Goal: Transaction & Acquisition: Book appointment/travel/reservation

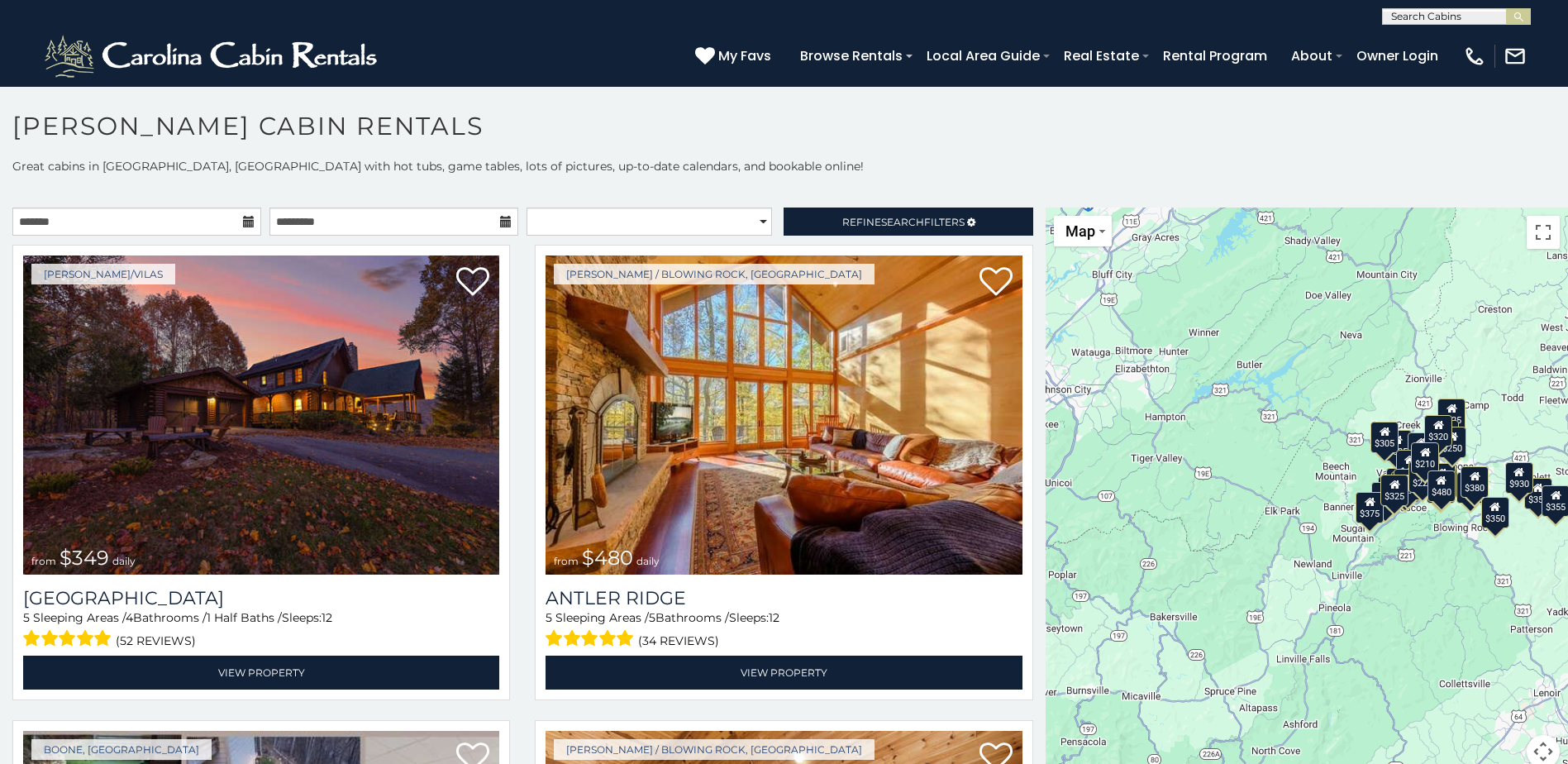
scroll to position [1, 0]
click at [1422, 13] on input "text" at bounding box center [1455, 18] width 145 height 16
type input "******"
click at [1457, 42] on li "[GEOGRAPHIC_DATA]" at bounding box center [1456, 39] width 147 height 15
click at [1520, 15] on img "submit" at bounding box center [1518, 16] width 12 height 12
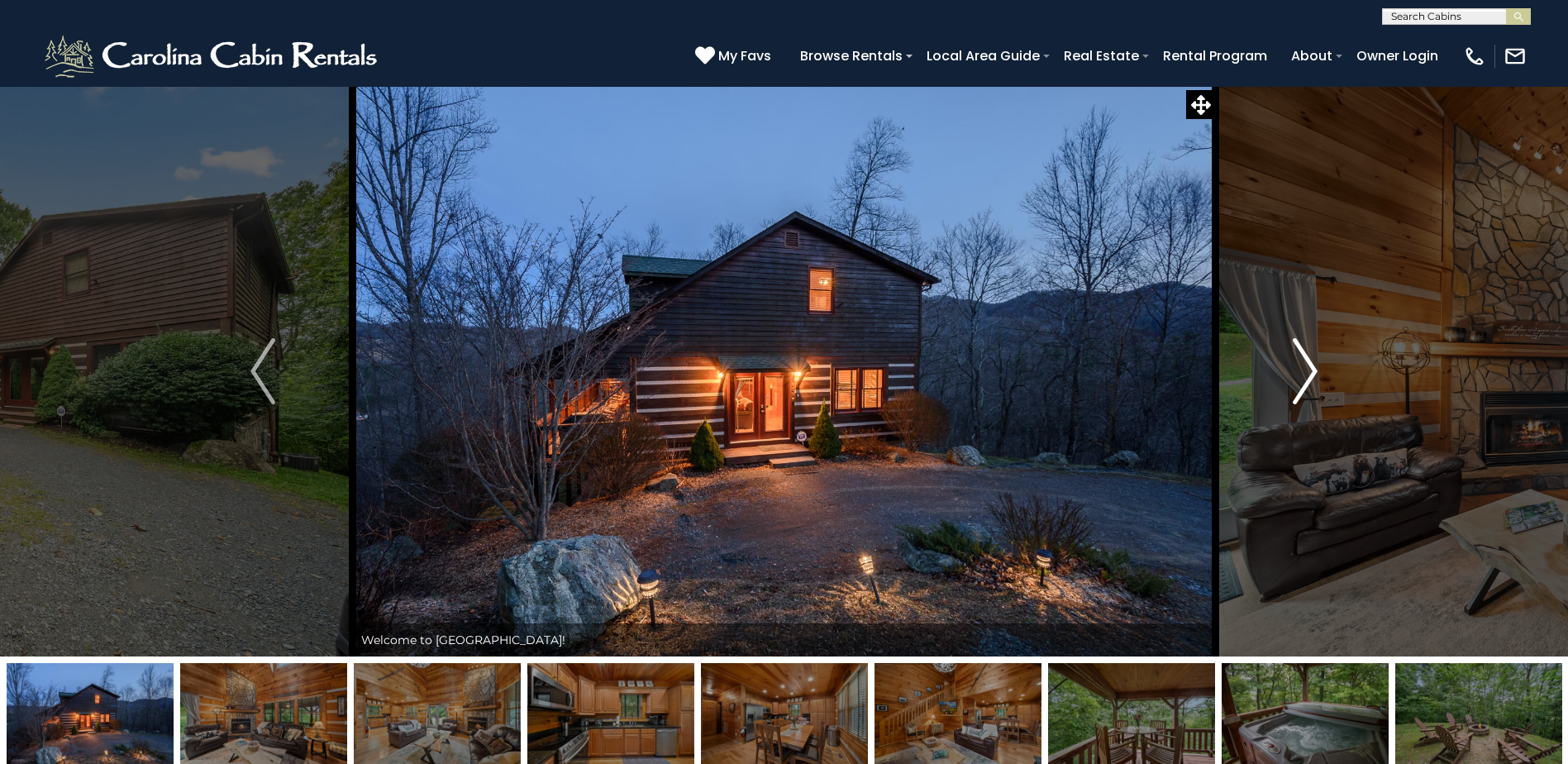
click at [1310, 381] on img "Next" at bounding box center [1305, 370] width 25 height 66
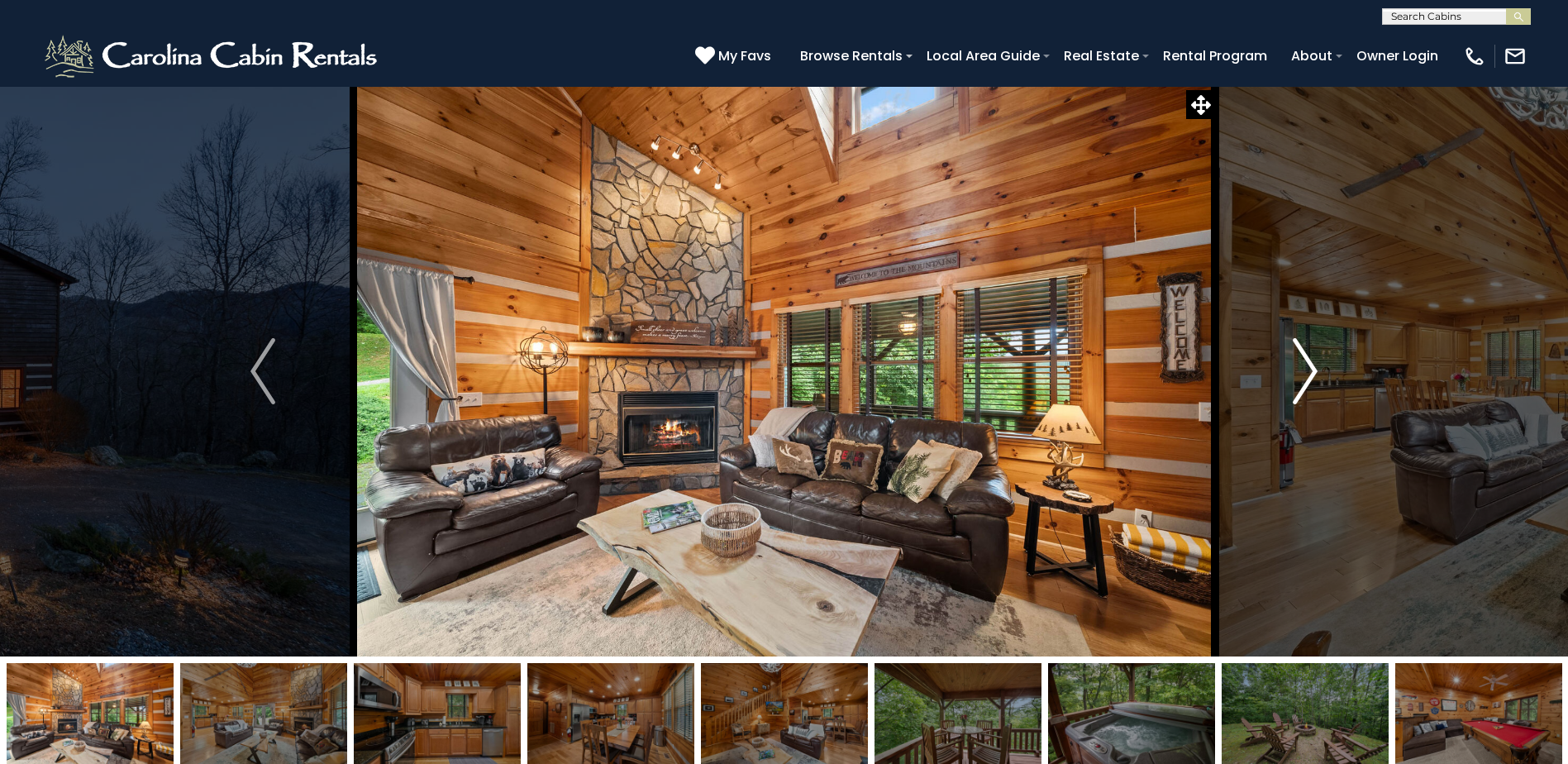
click at [1310, 381] on img "Next" at bounding box center [1305, 370] width 25 height 66
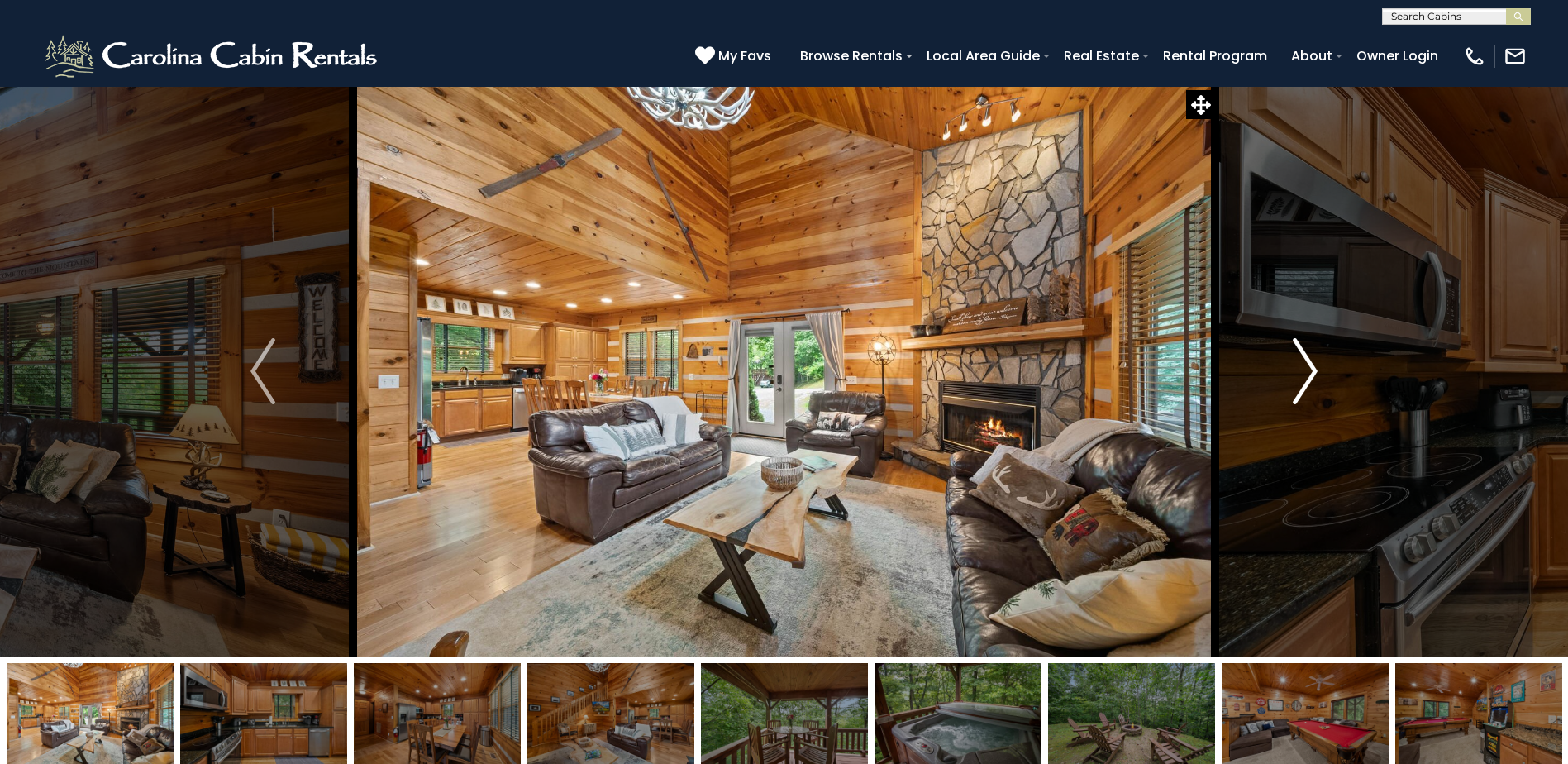
click at [1310, 381] on img "Next" at bounding box center [1305, 370] width 25 height 66
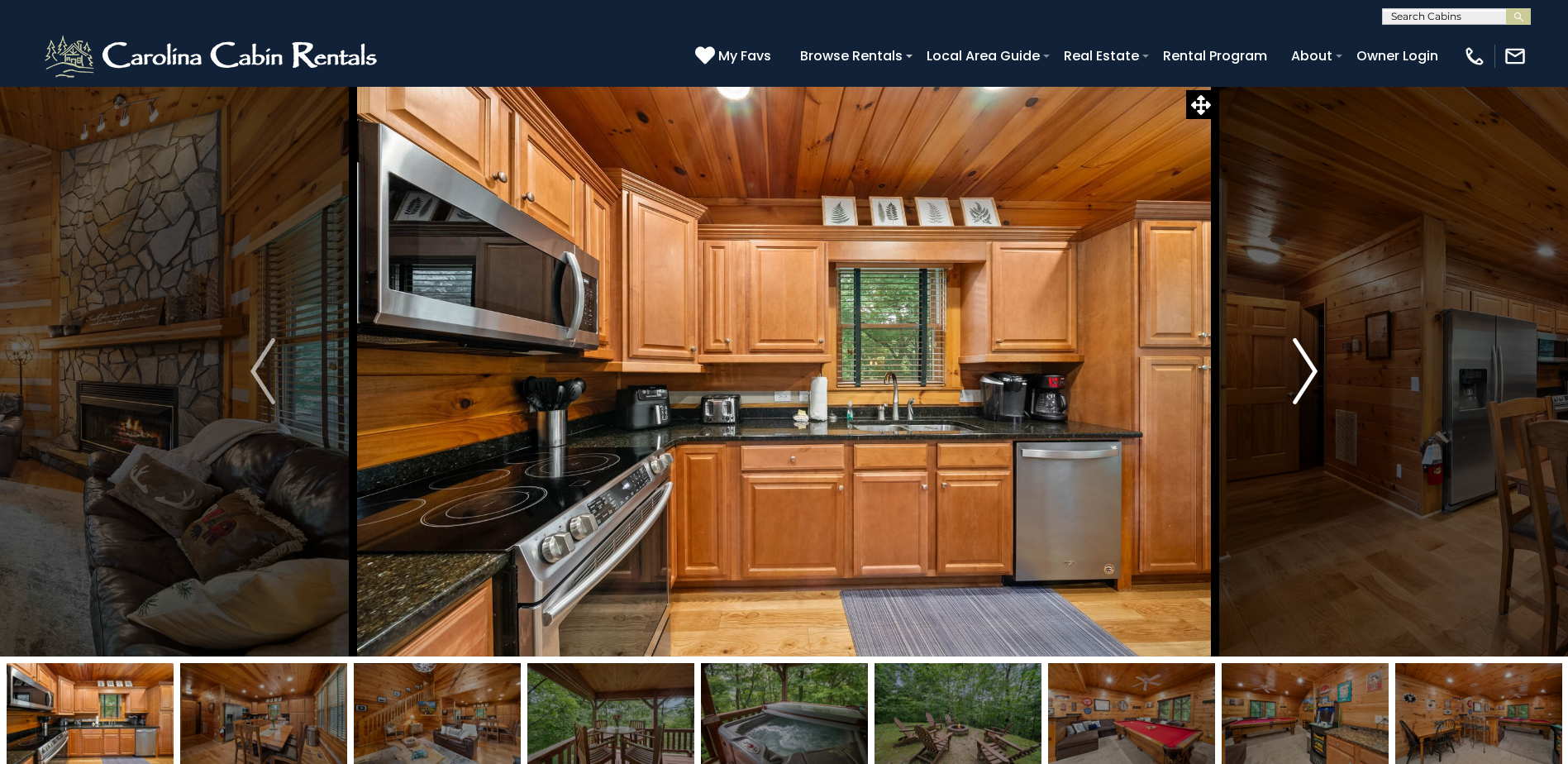
click at [1310, 381] on img "Next" at bounding box center [1305, 370] width 25 height 66
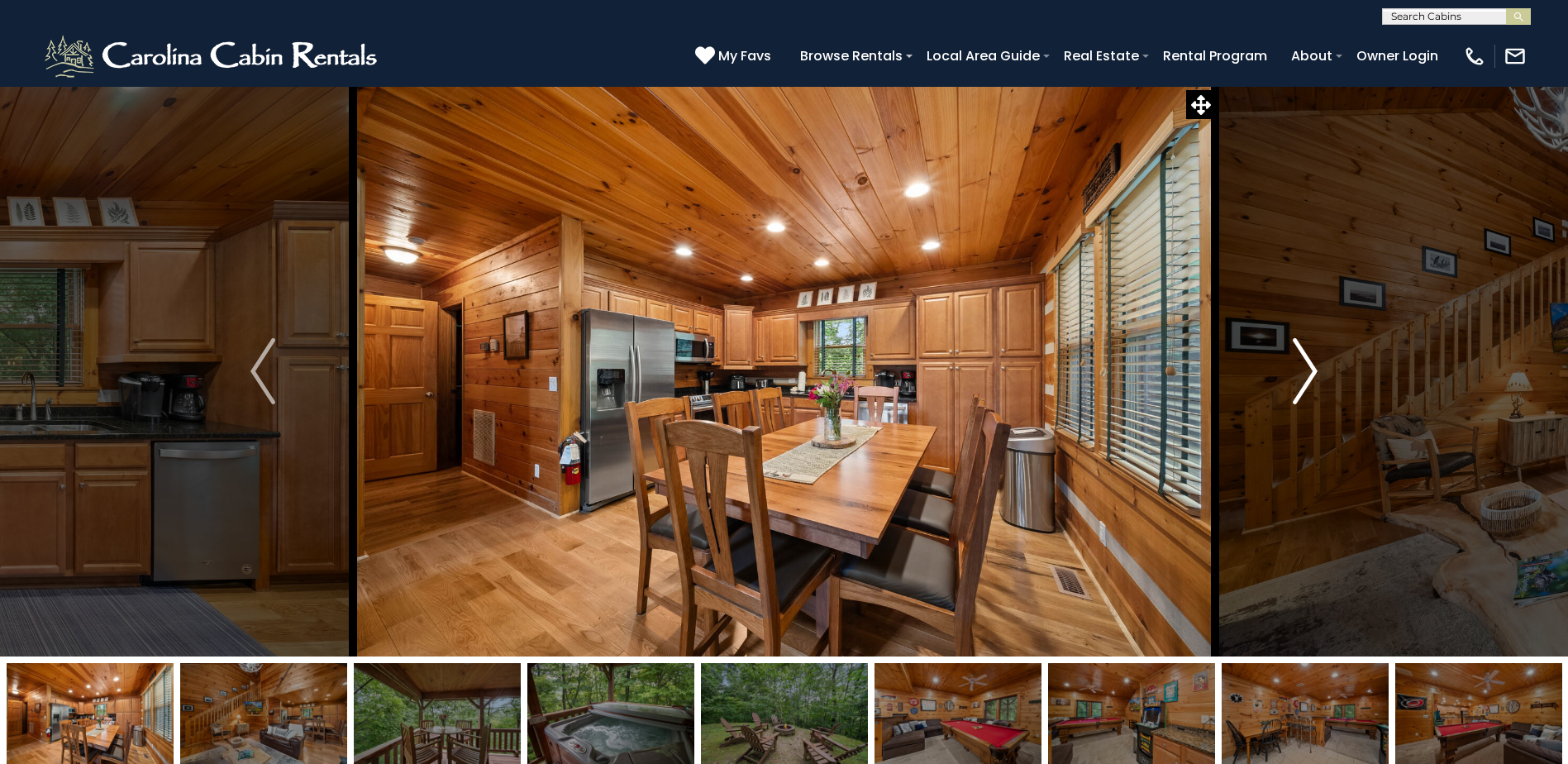
click at [1310, 381] on img "Next" at bounding box center [1305, 370] width 25 height 66
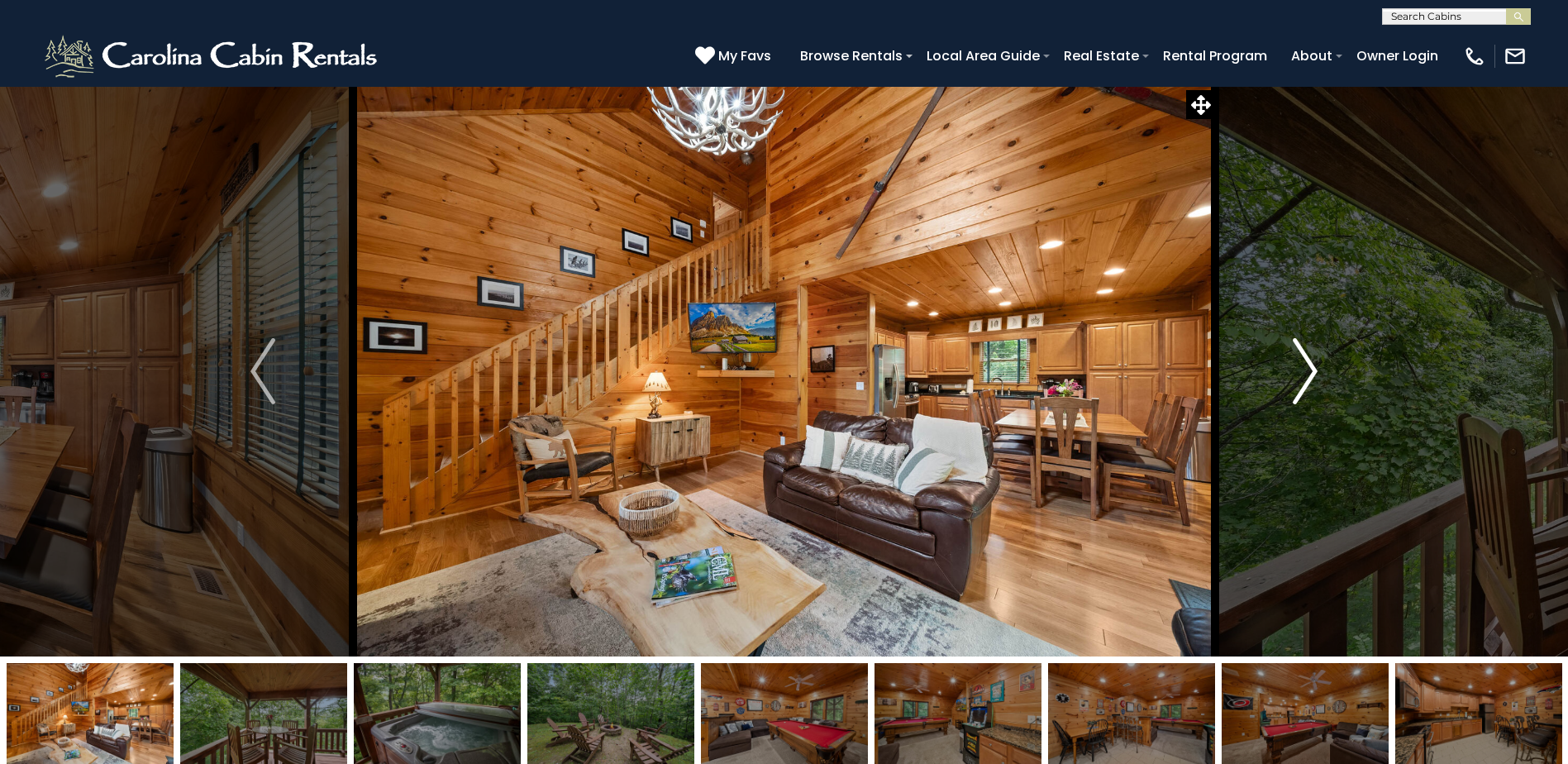
click at [1310, 381] on img "Next" at bounding box center [1305, 370] width 25 height 66
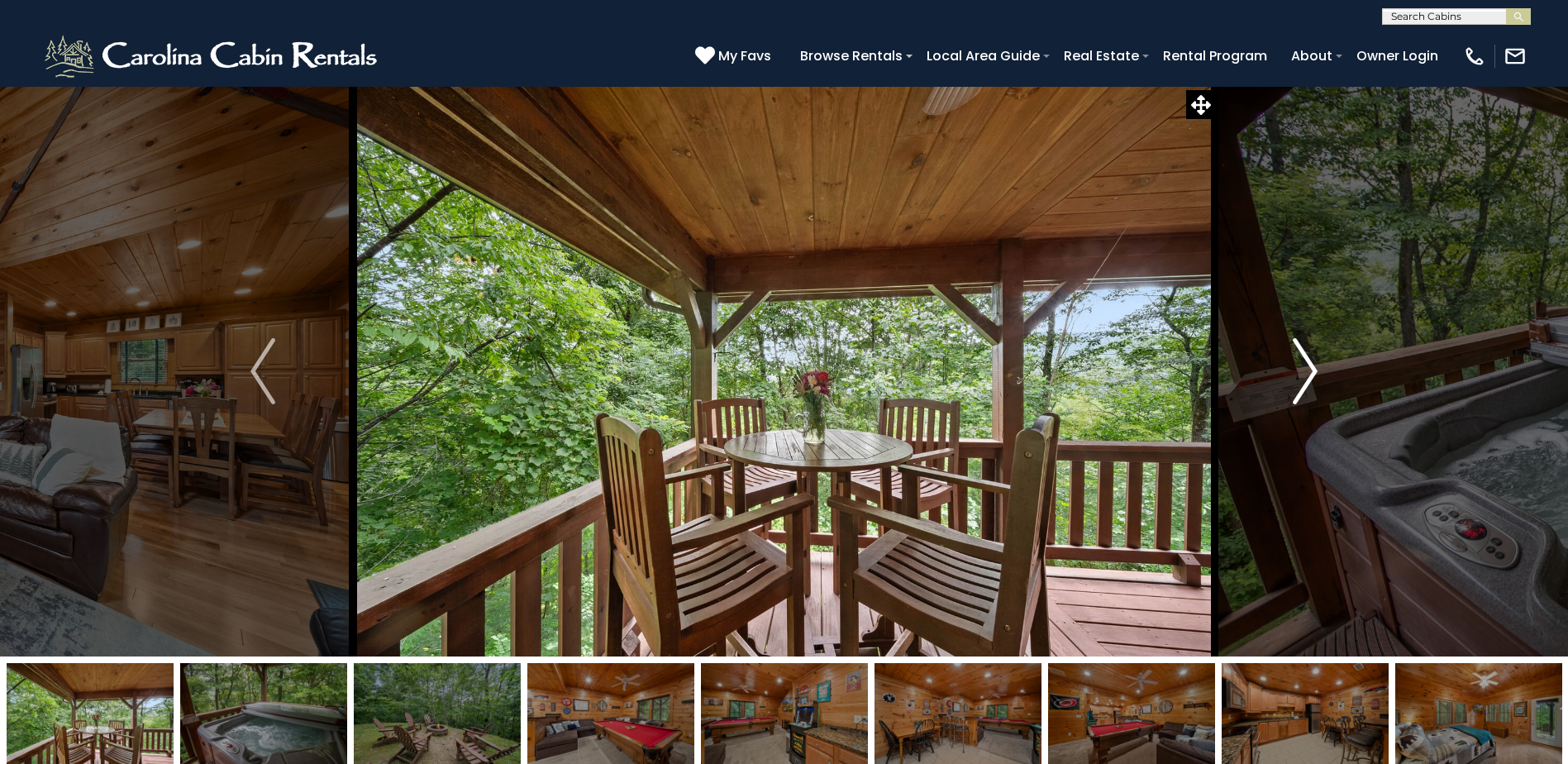
click at [1310, 381] on img "Next" at bounding box center [1305, 370] width 25 height 66
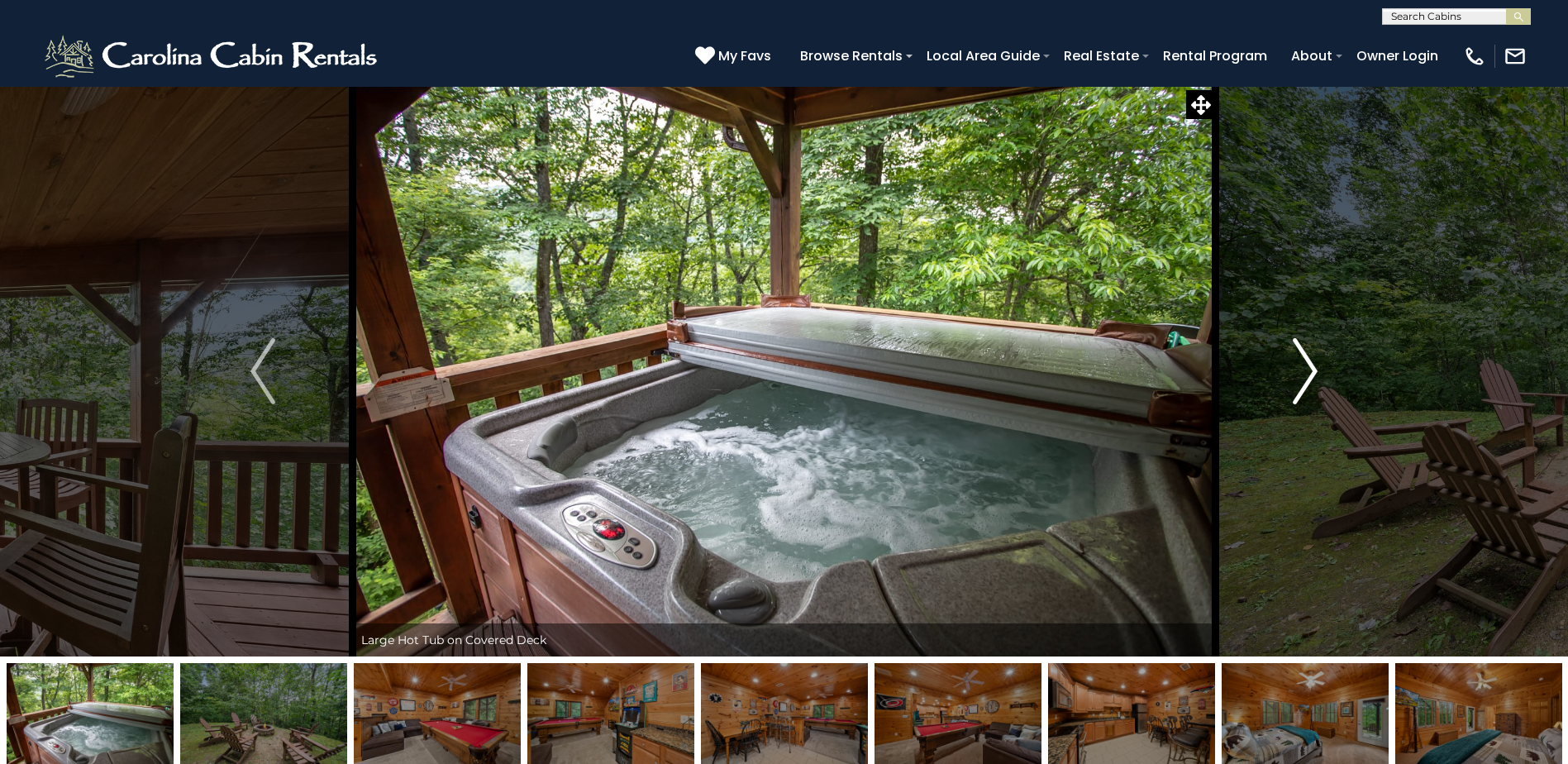
click at [1310, 381] on img "Next" at bounding box center [1305, 370] width 25 height 66
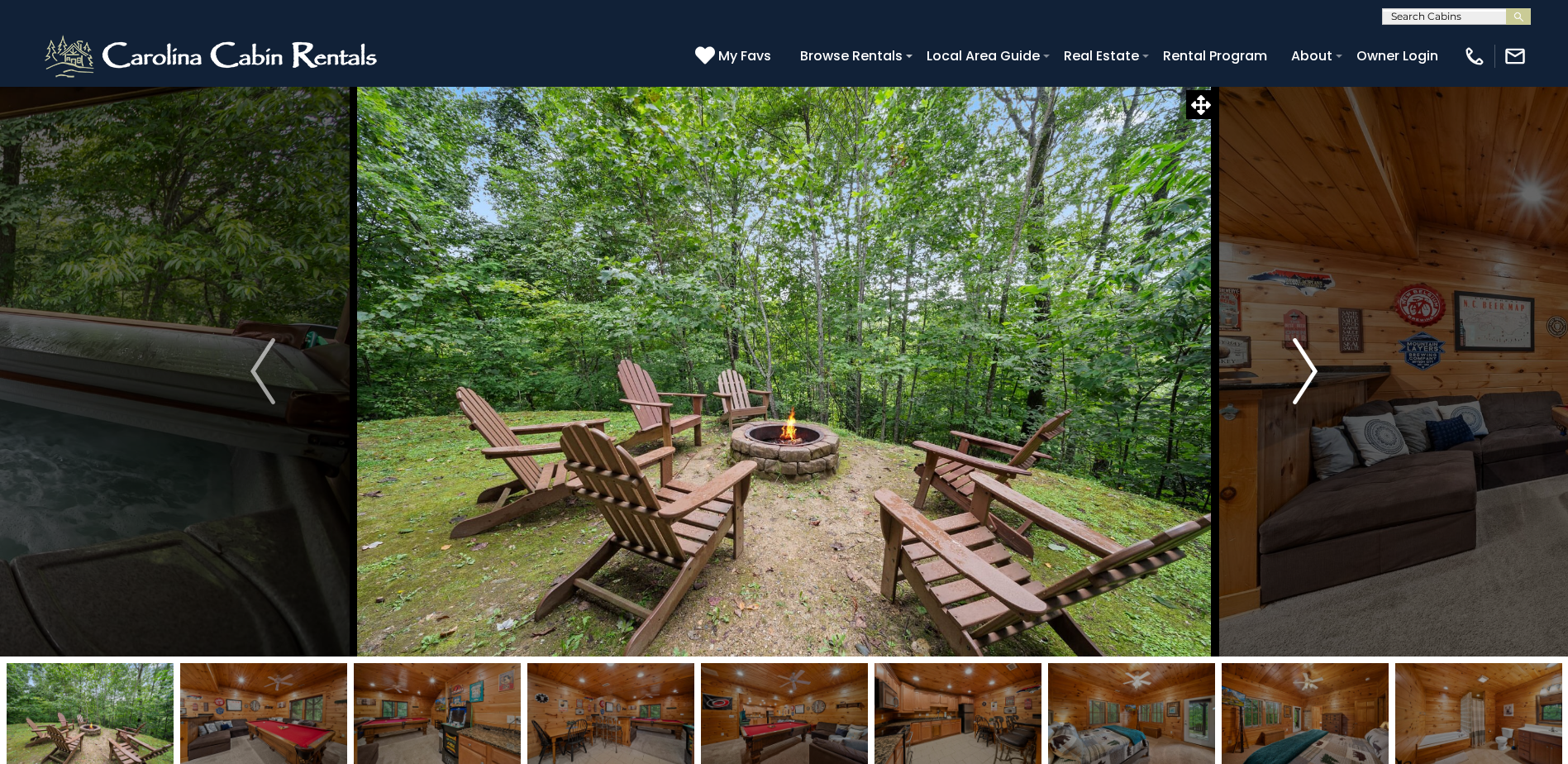
click at [1310, 381] on img "Next" at bounding box center [1305, 370] width 25 height 66
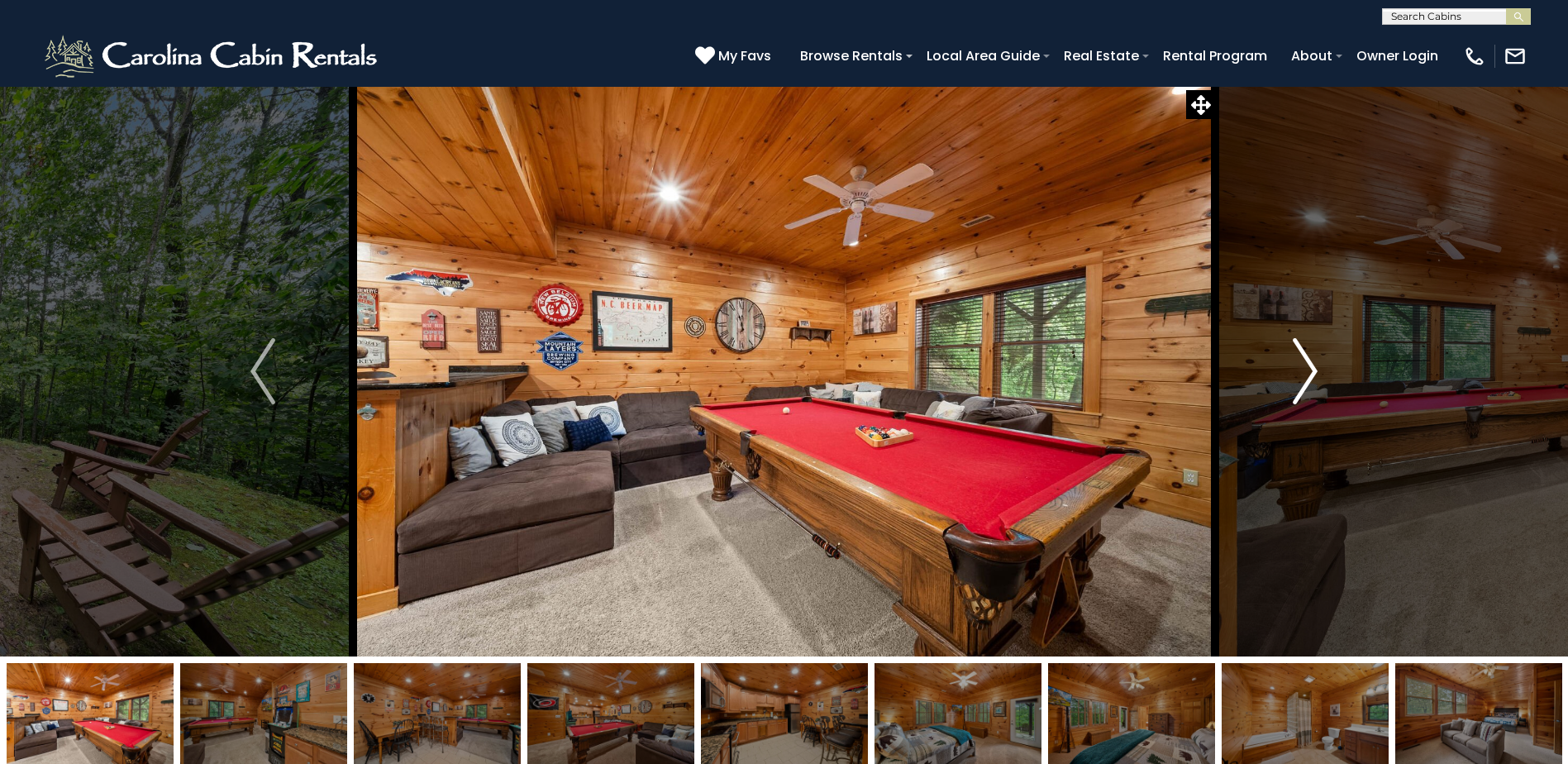
click at [1310, 381] on img "Next" at bounding box center [1305, 370] width 25 height 66
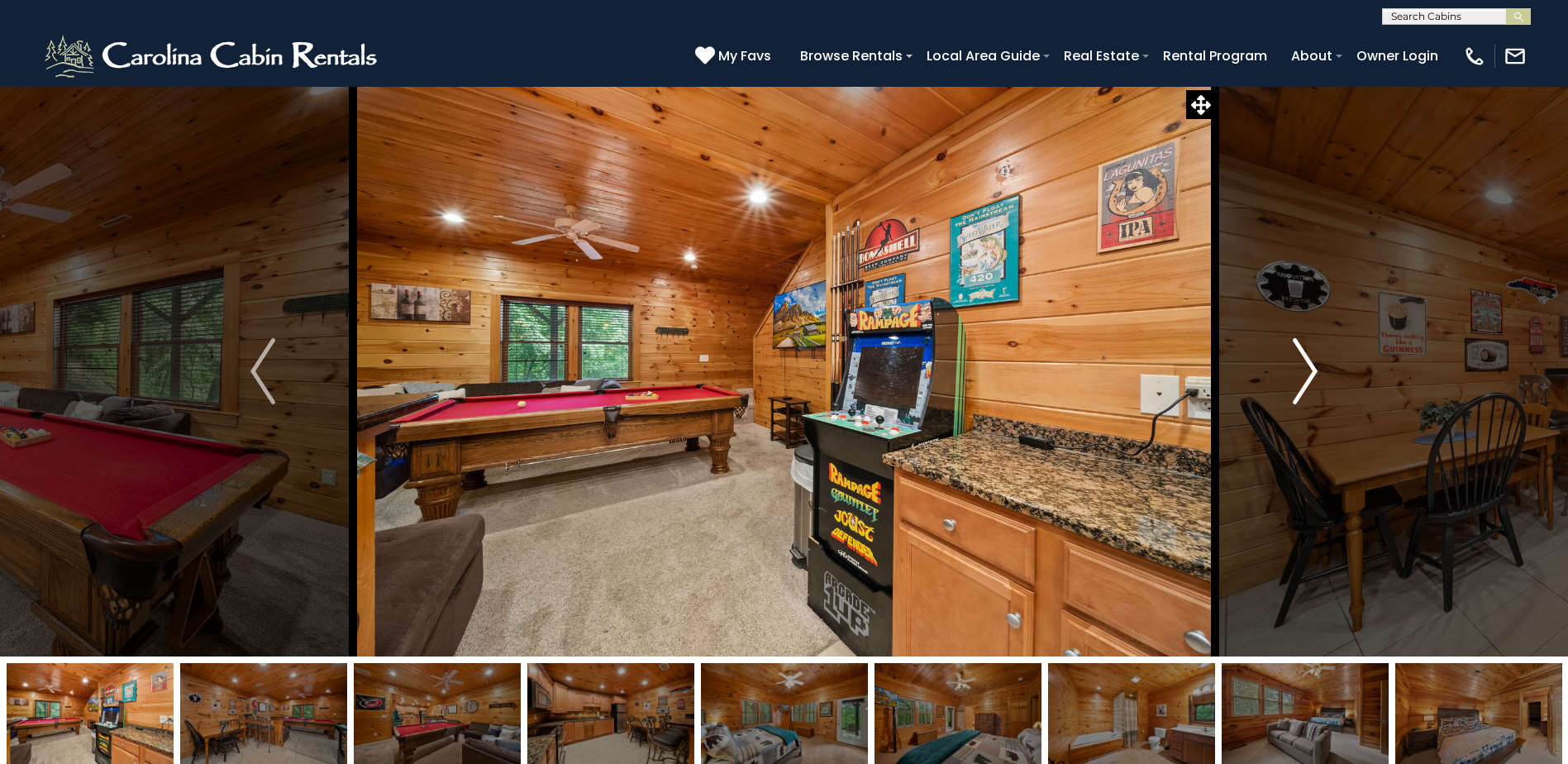
click at [1308, 385] on img "Next" at bounding box center [1305, 370] width 25 height 66
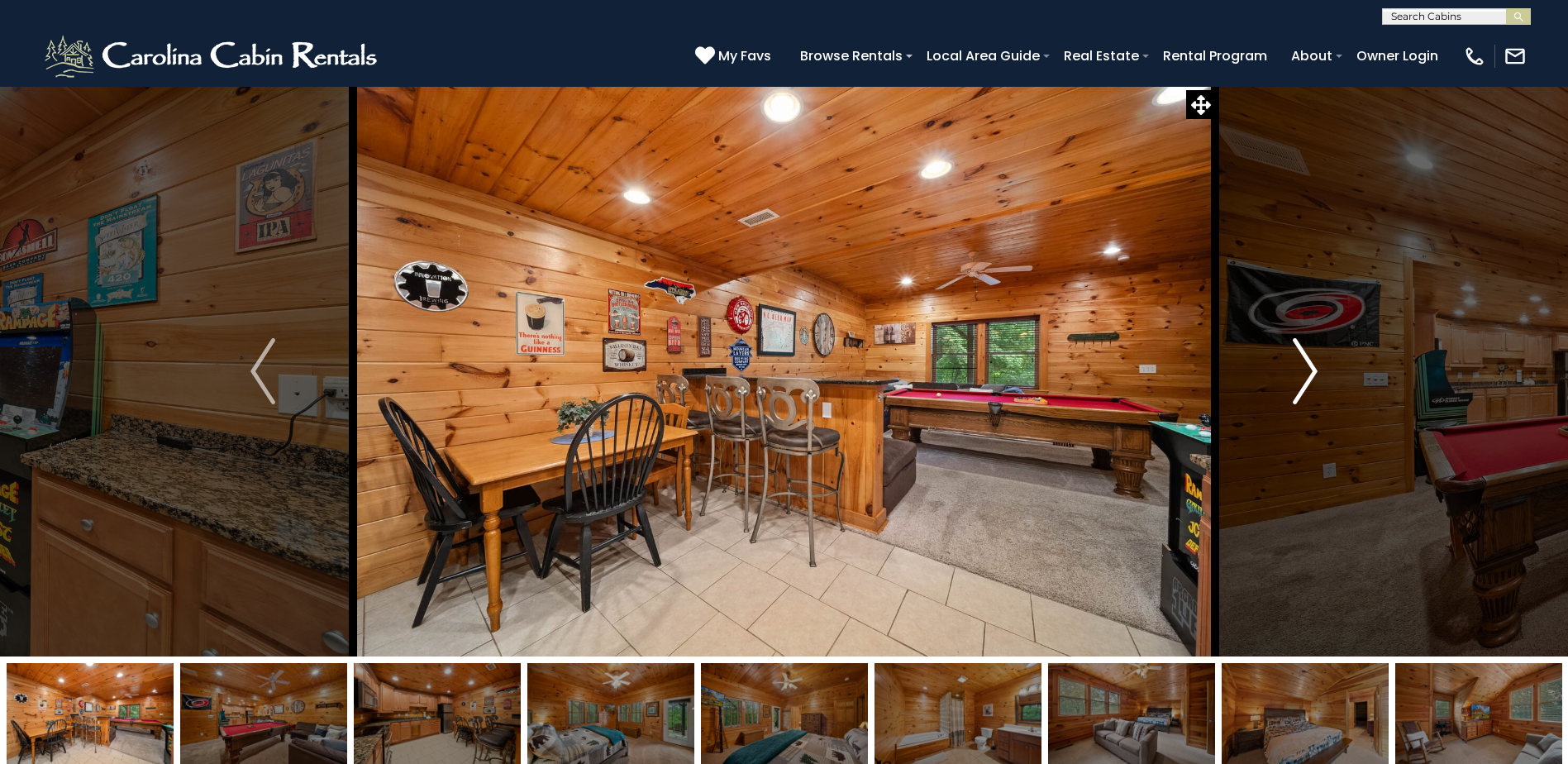
click at [1308, 386] on img "Next" at bounding box center [1305, 370] width 25 height 66
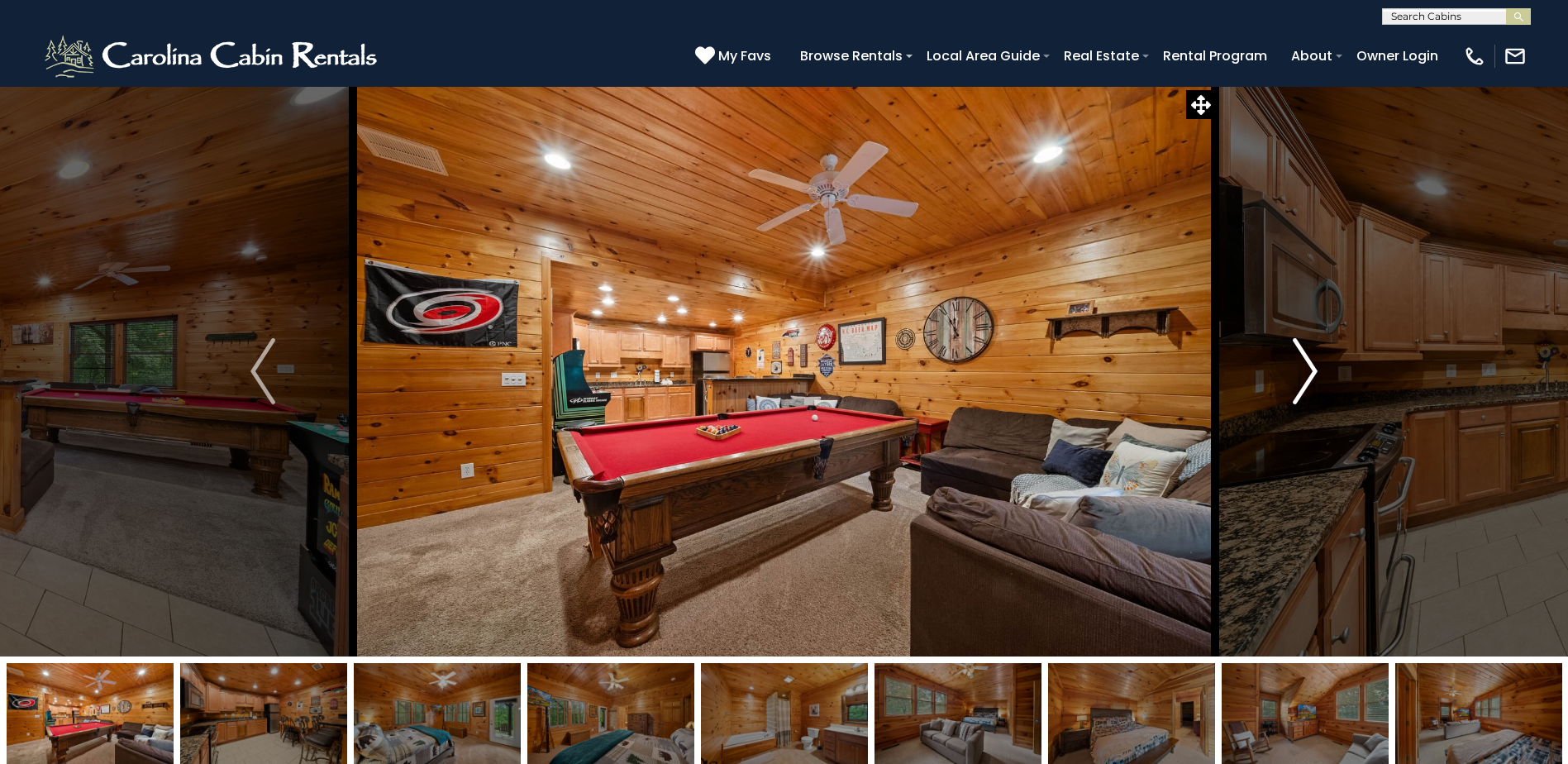
click at [1308, 386] on img "Next" at bounding box center [1305, 370] width 25 height 66
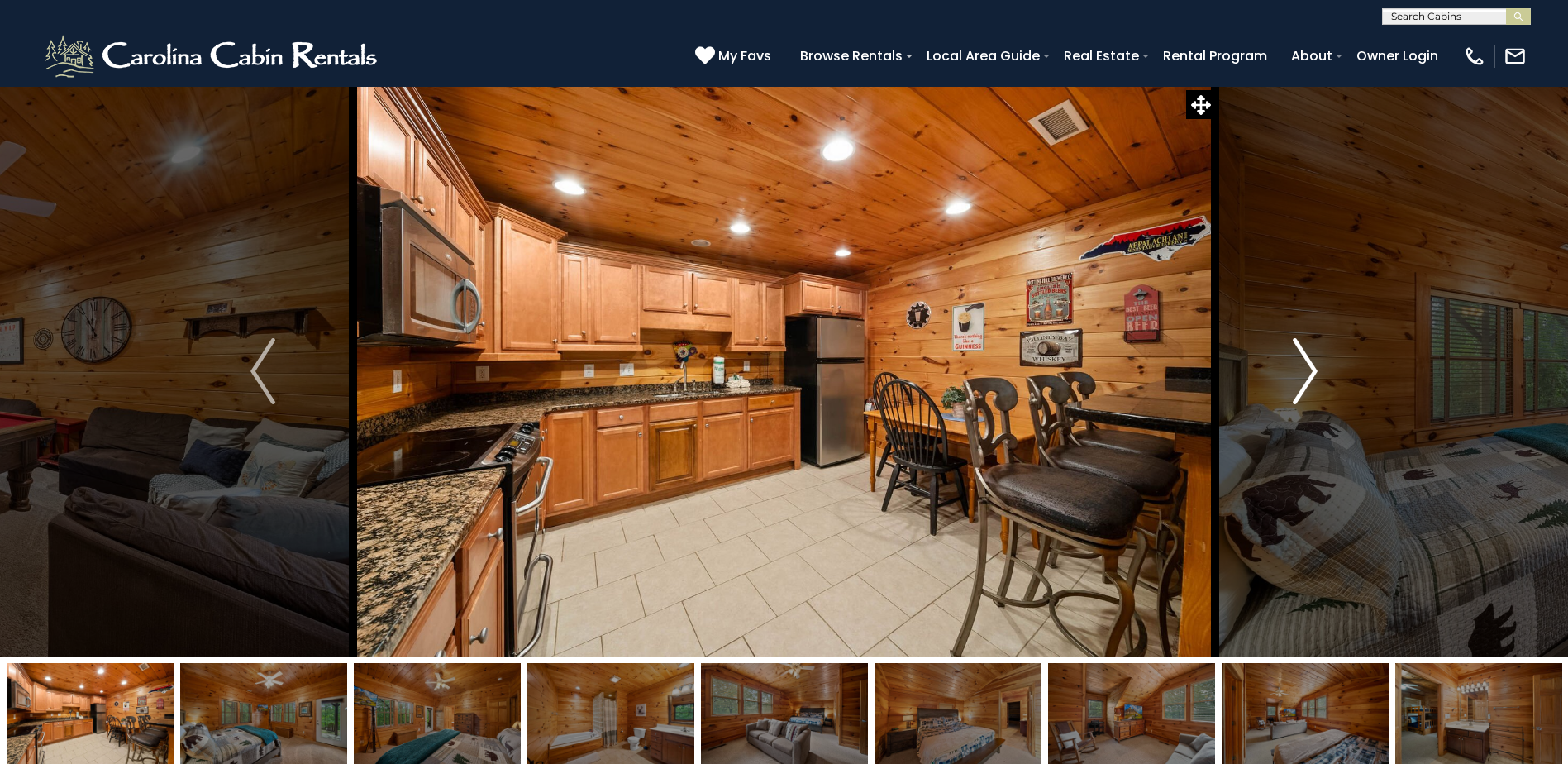
click at [1308, 386] on img "Next" at bounding box center [1305, 370] width 25 height 66
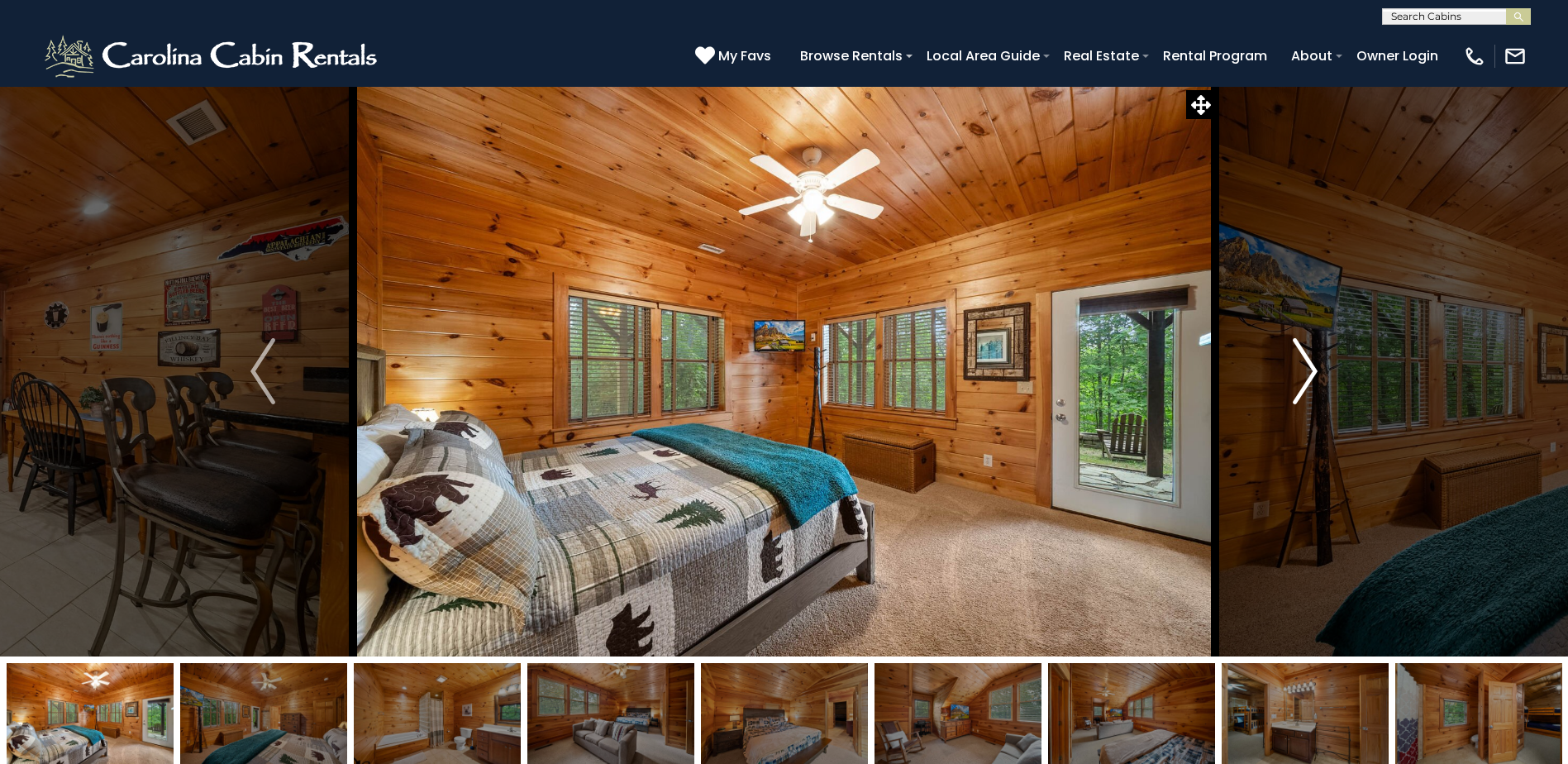
click at [1308, 386] on img "Next" at bounding box center [1305, 370] width 25 height 66
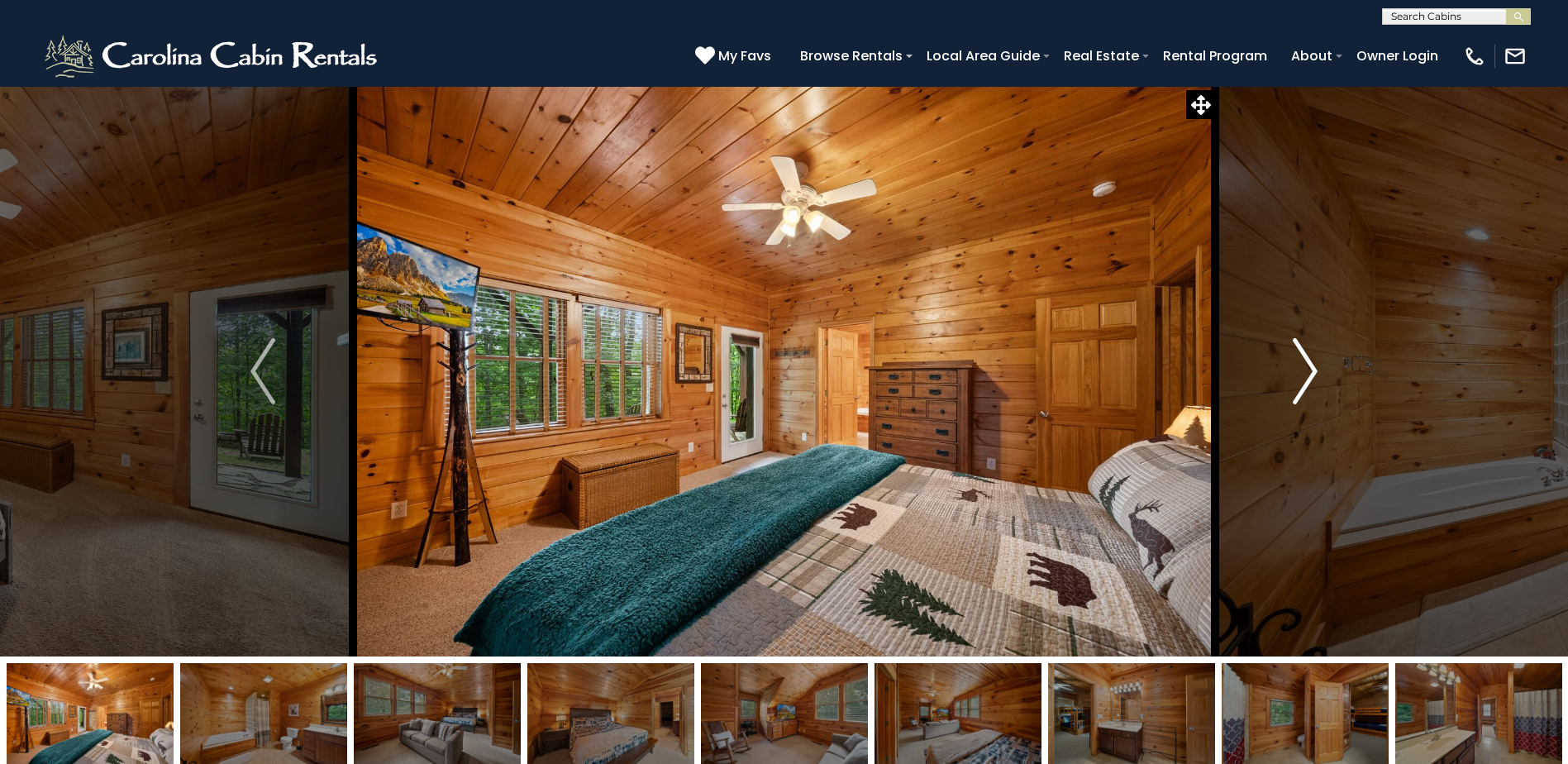
click at [1308, 386] on img "Next" at bounding box center [1305, 370] width 25 height 66
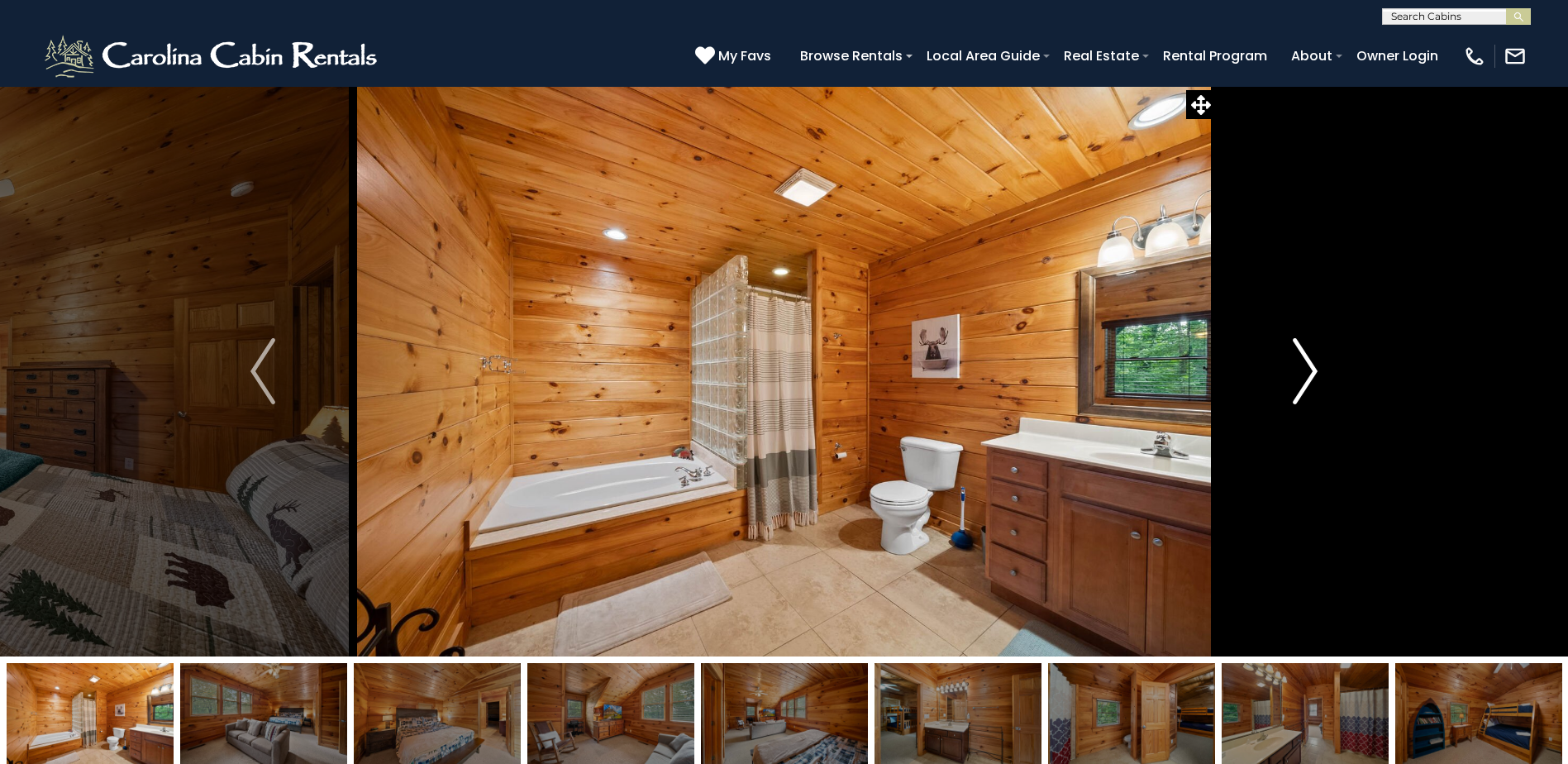
click at [1308, 386] on img "Next" at bounding box center [1305, 370] width 25 height 66
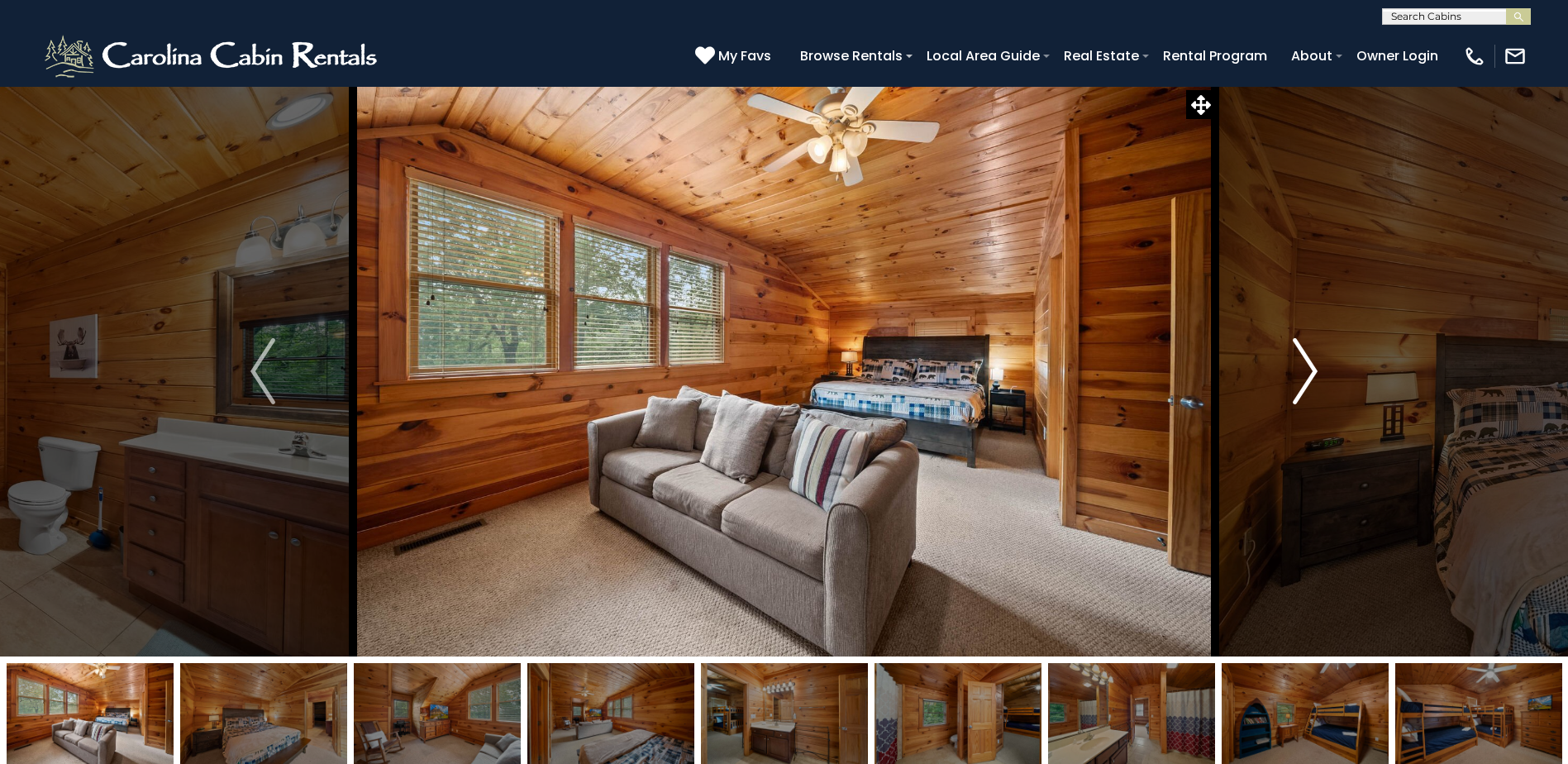
click at [1308, 386] on img "Next" at bounding box center [1305, 370] width 25 height 66
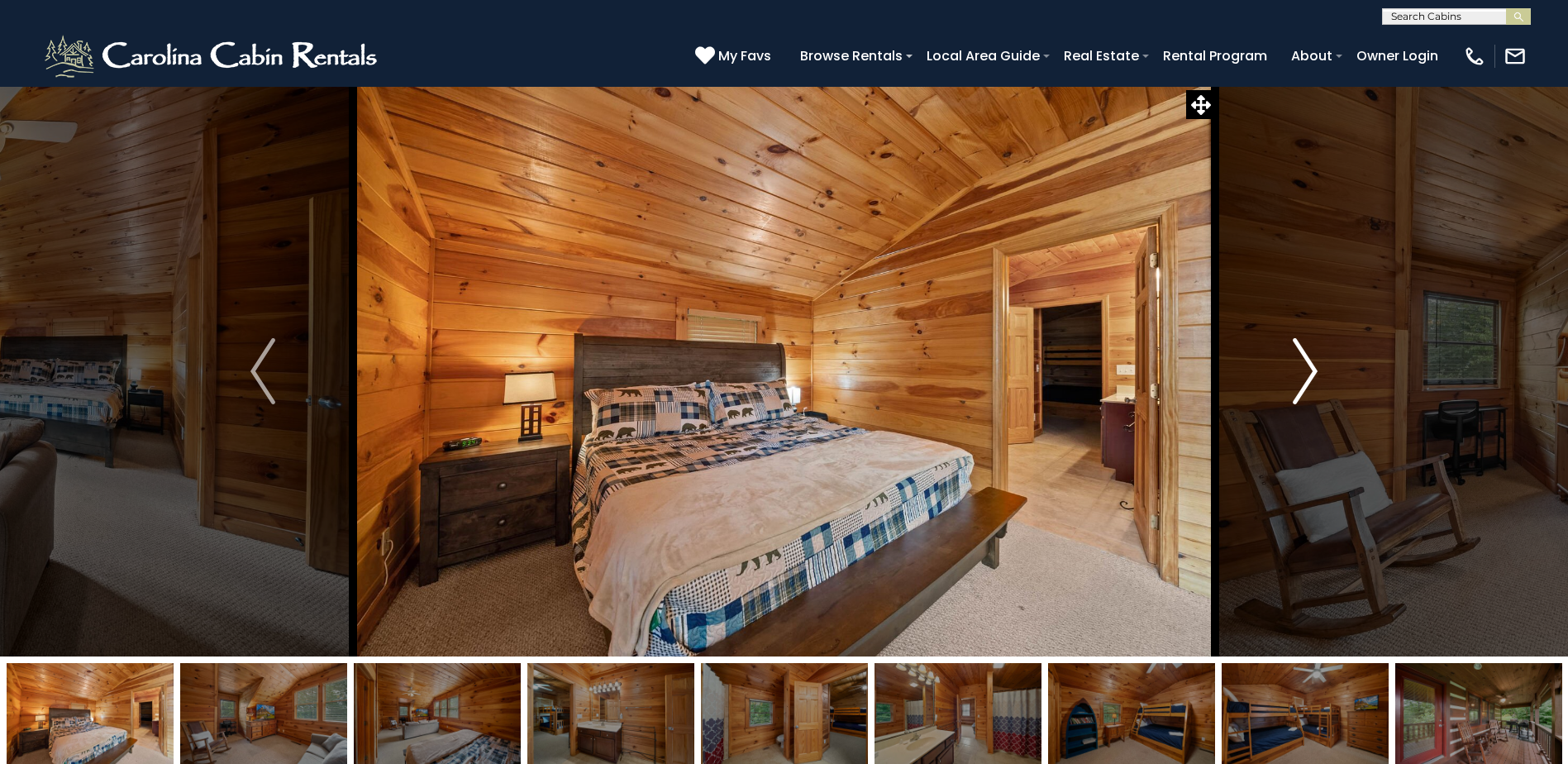
click at [1308, 386] on img "Next" at bounding box center [1305, 370] width 25 height 66
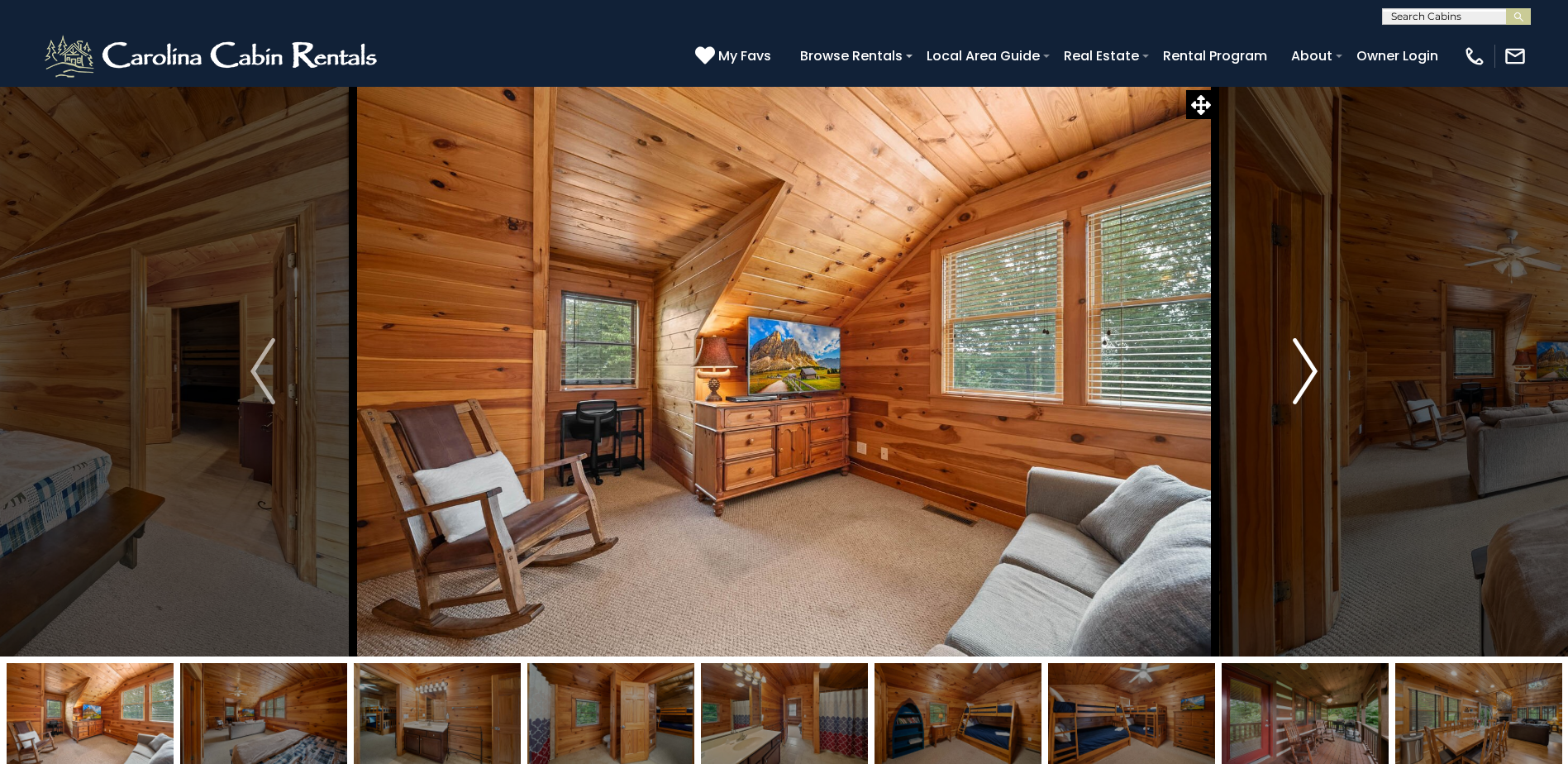
click at [1308, 386] on img "Next" at bounding box center [1305, 370] width 25 height 66
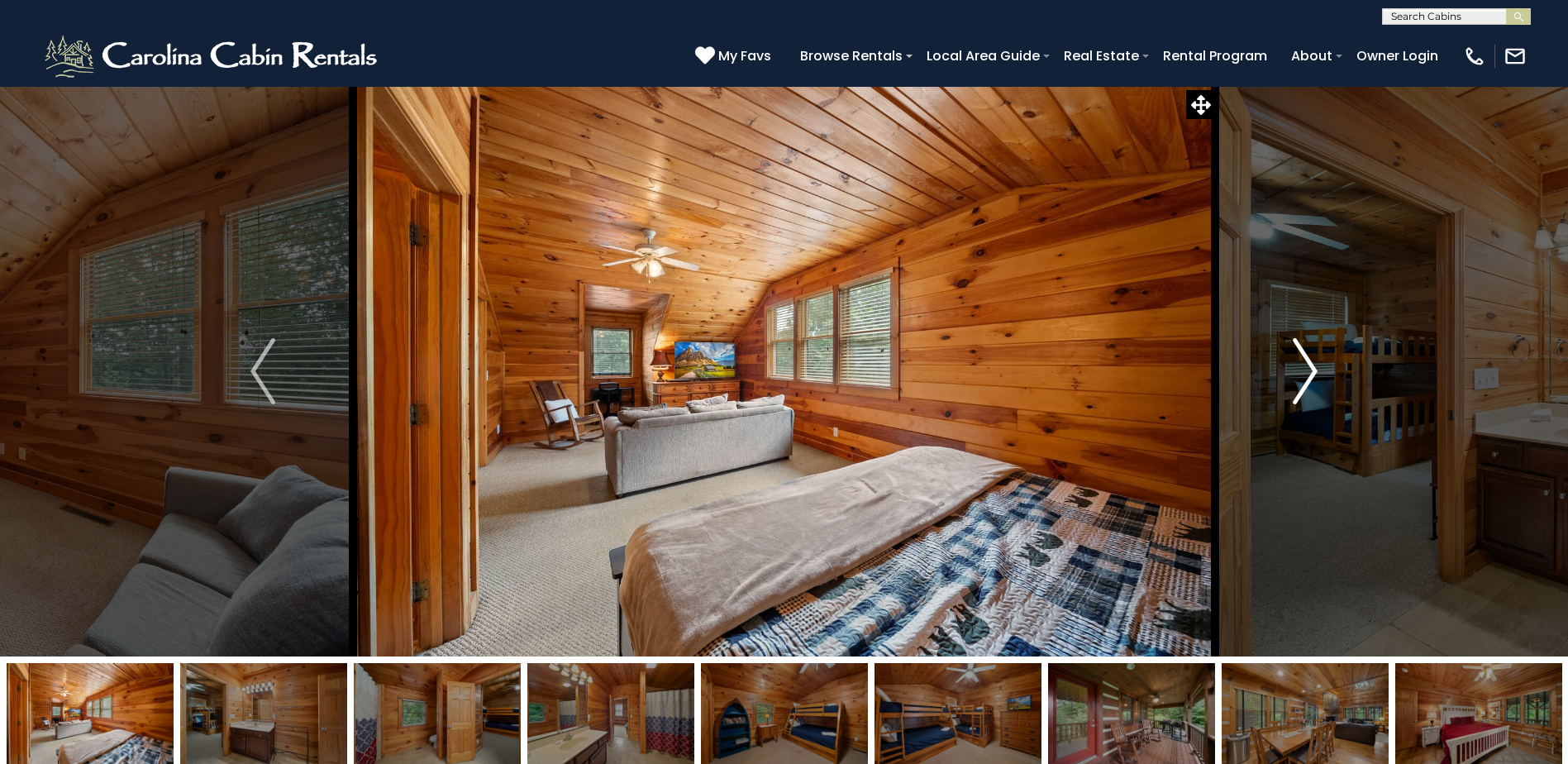
click at [1308, 386] on img "Next" at bounding box center [1305, 370] width 25 height 66
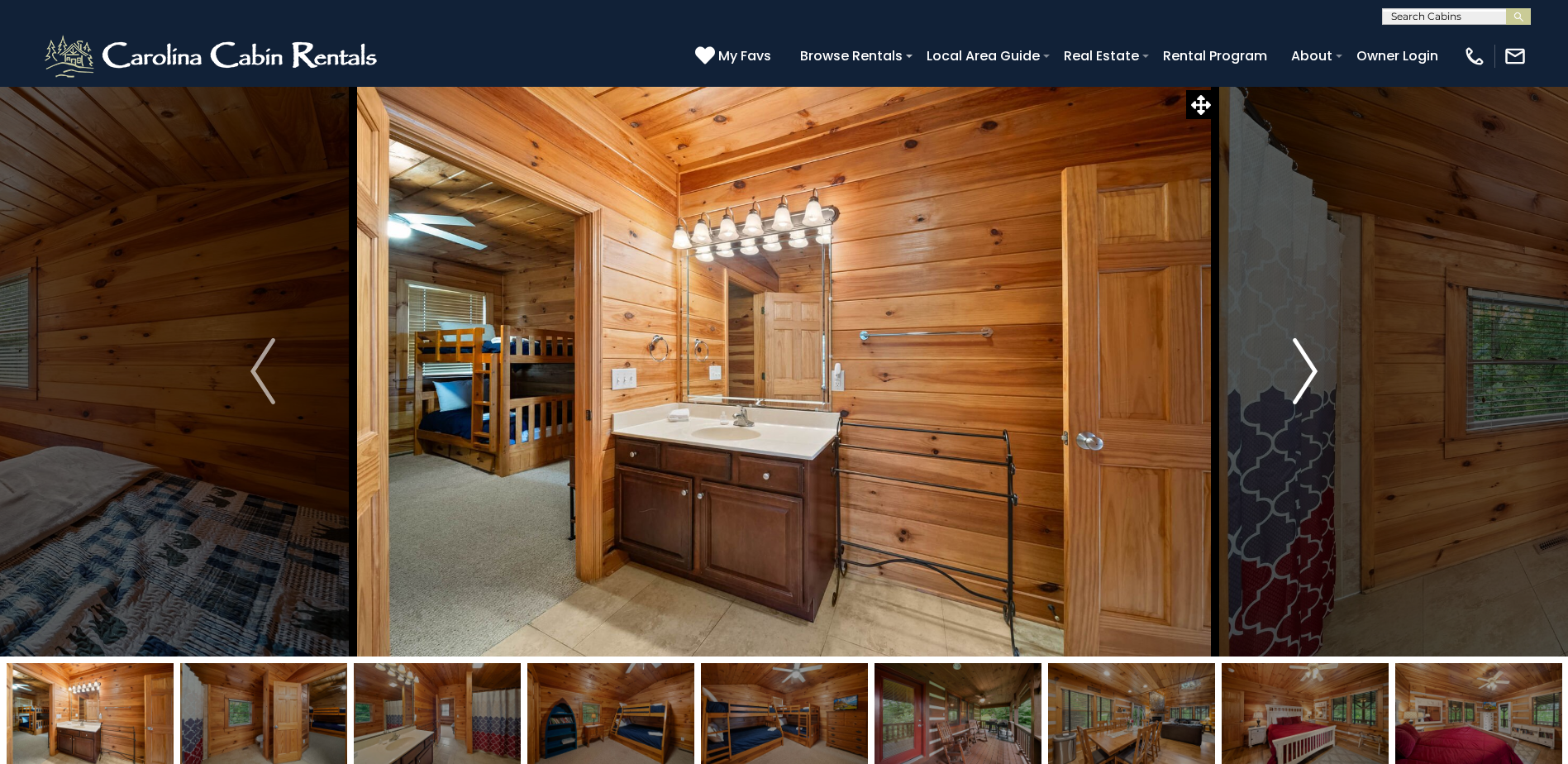
click at [1308, 386] on img "Next" at bounding box center [1305, 370] width 25 height 66
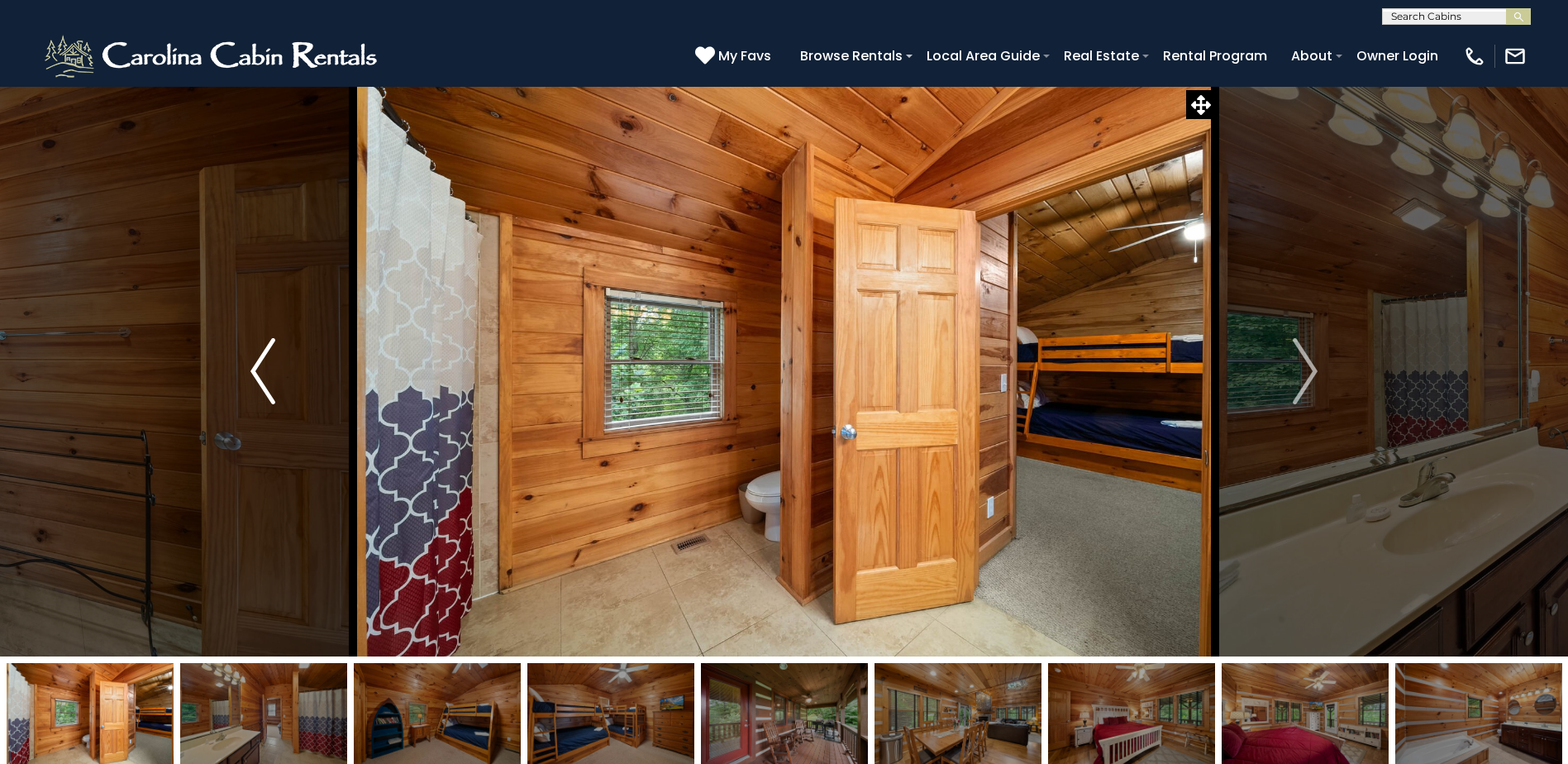
click at [280, 367] on button "Previous" at bounding box center [263, 371] width 180 height 570
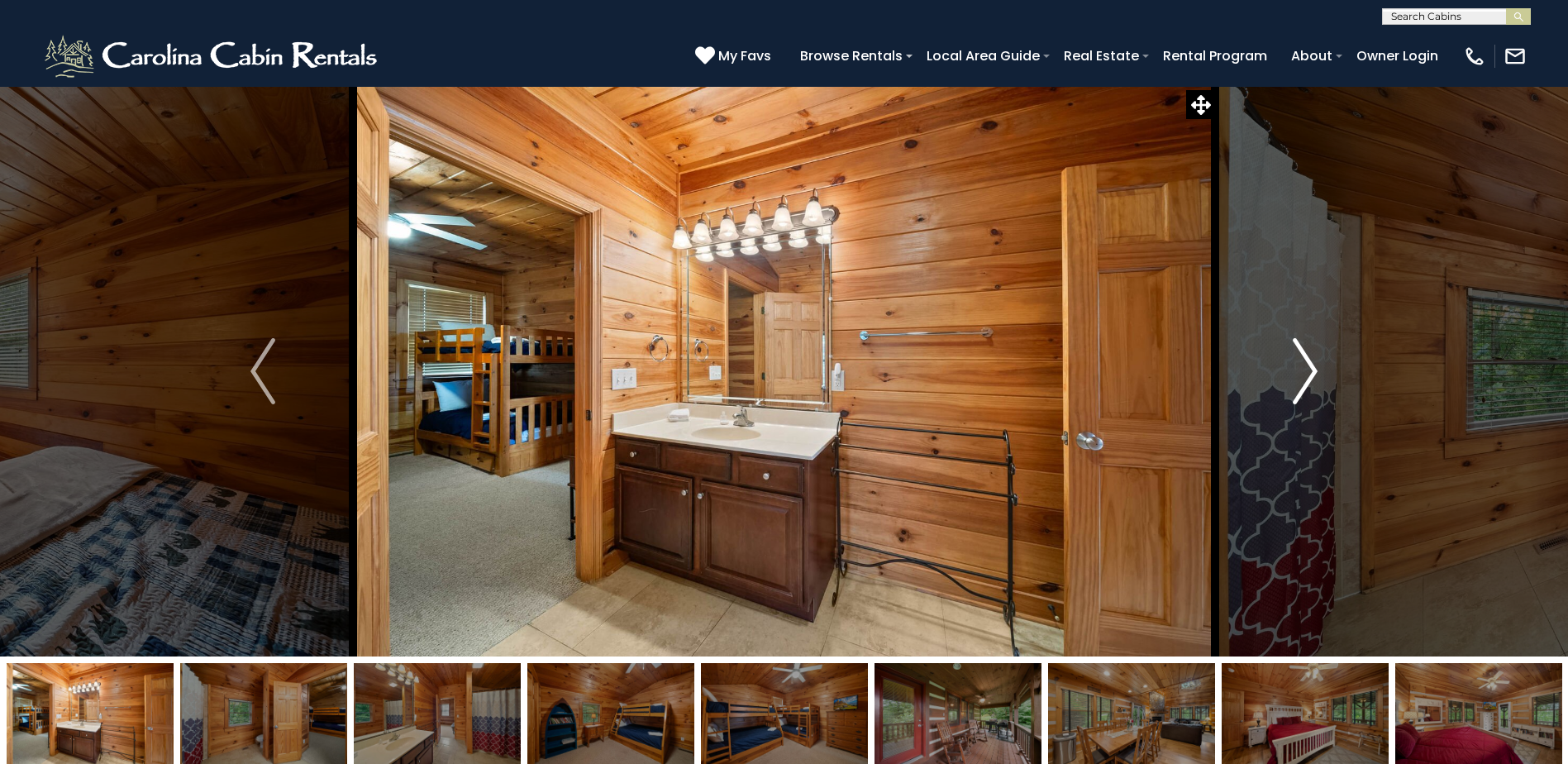
click at [1293, 390] on img "Next" at bounding box center [1305, 370] width 25 height 66
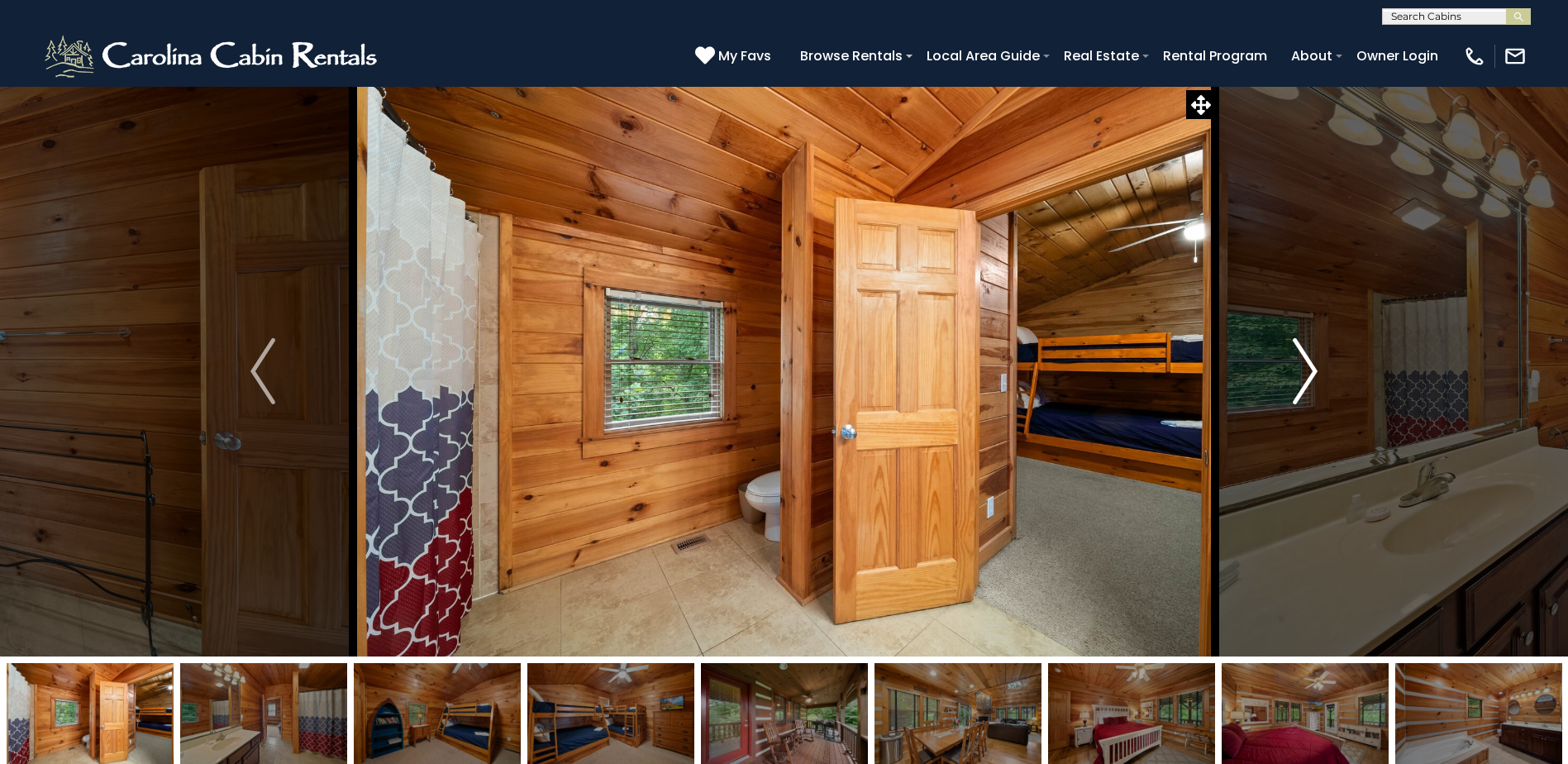
click at [1293, 390] on img "Next" at bounding box center [1305, 370] width 25 height 66
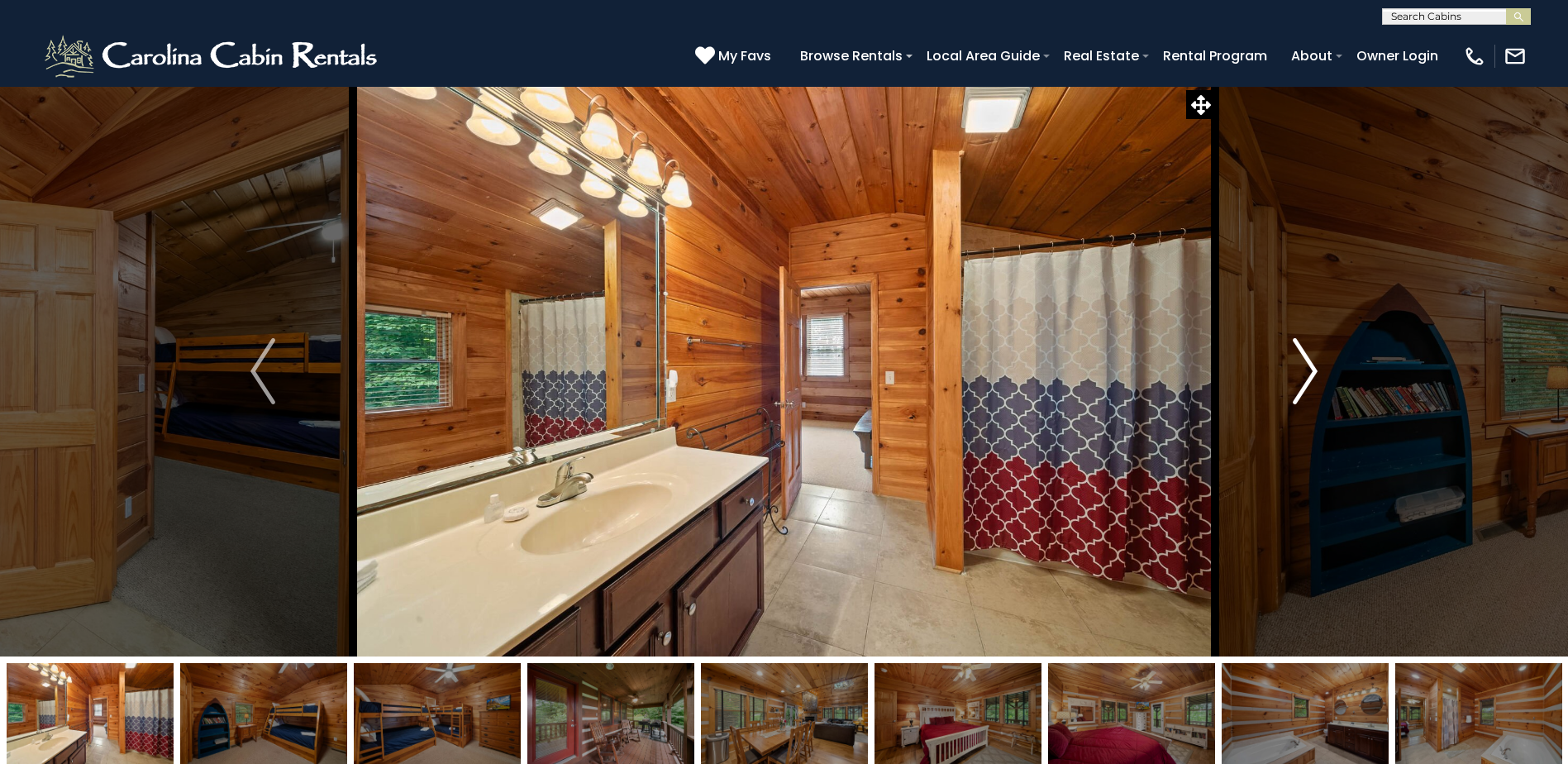
click at [1293, 390] on img "Next" at bounding box center [1305, 370] width 25 height 66
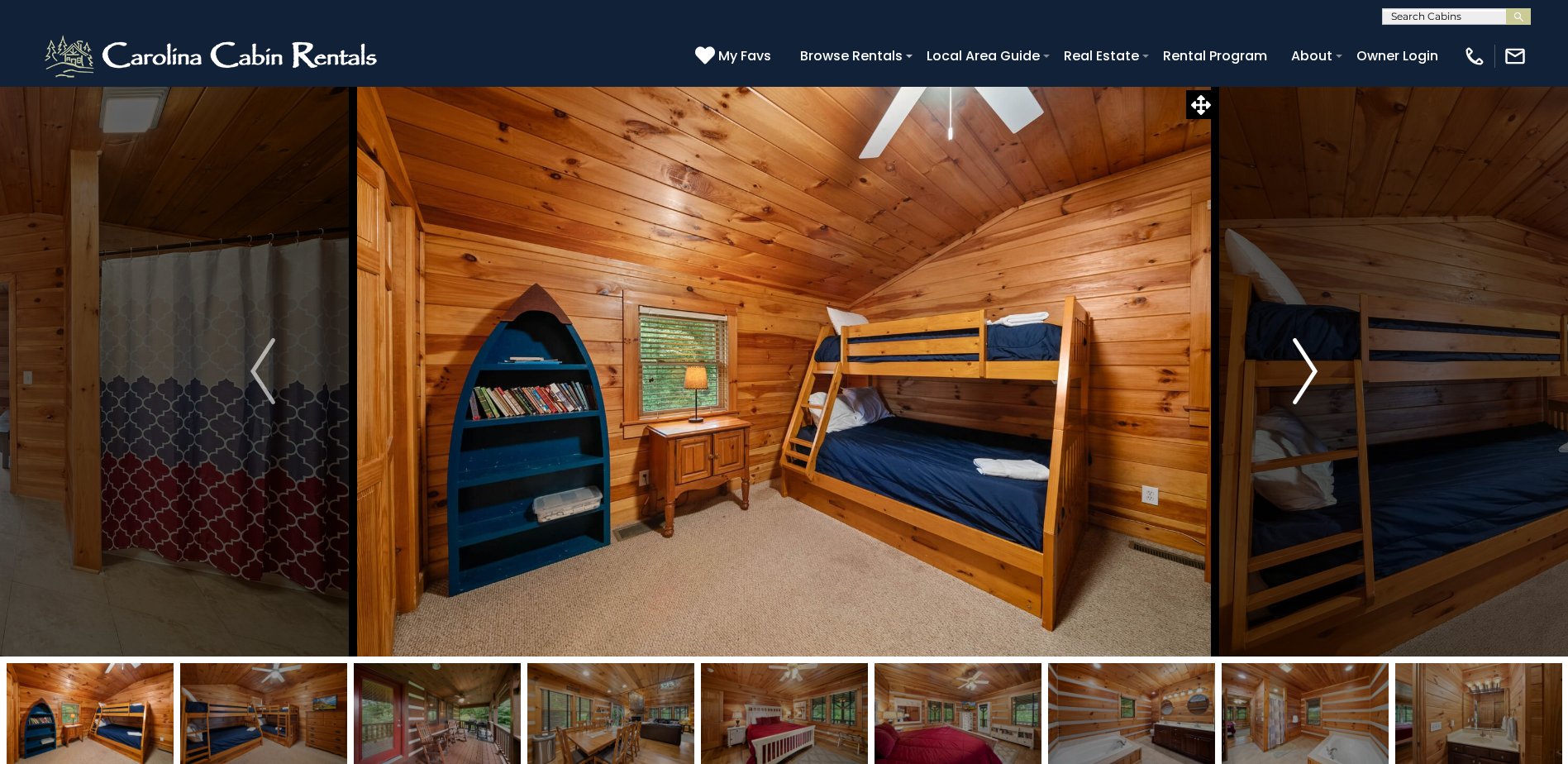
click at [1293, 390] on img "Next" at bounding box center [1305, 370] width 25 height 66
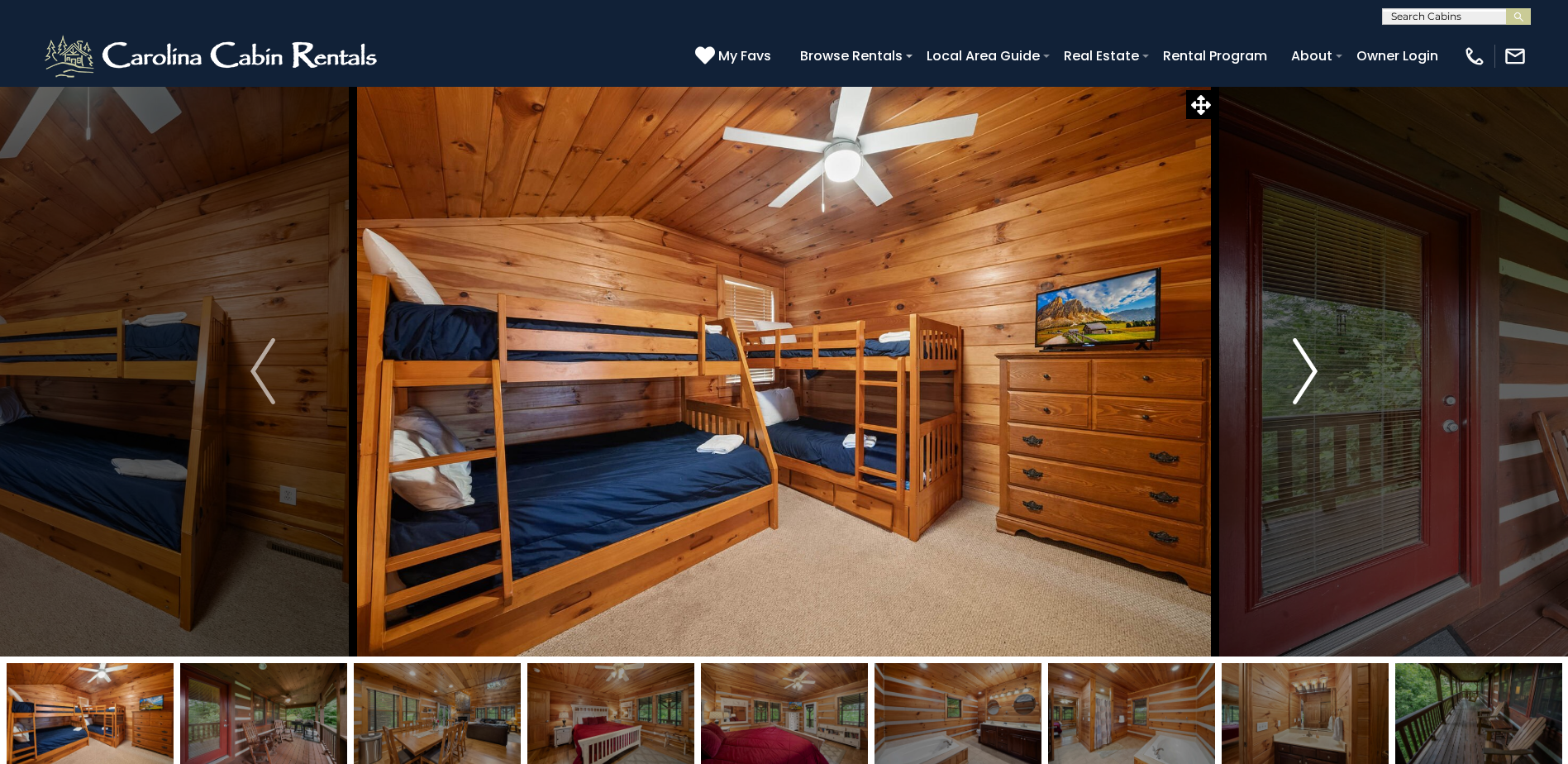
click at [1293, 390] on img "Next" at bounding box center [1305, 370] width 25 height 66
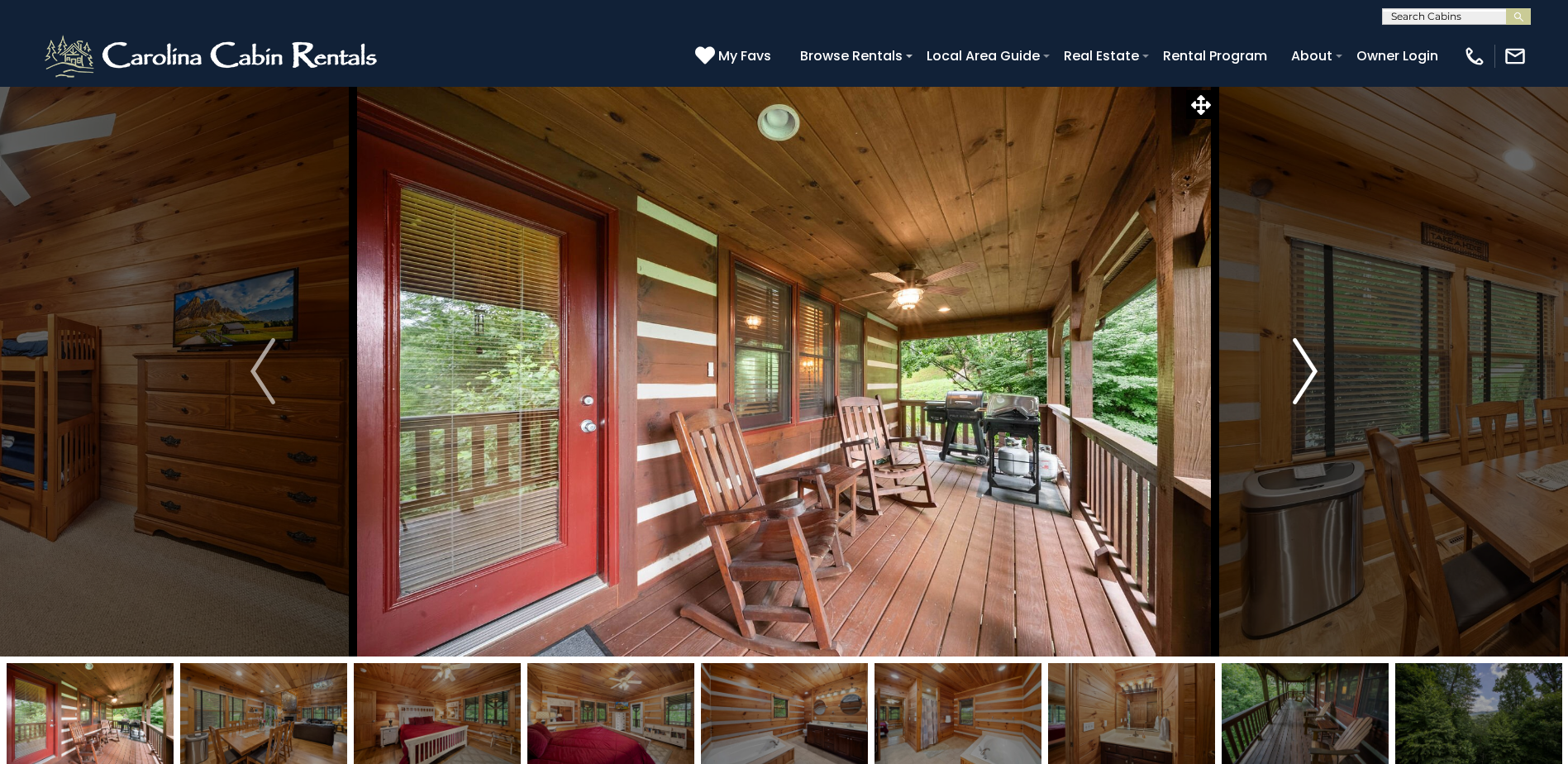
click at [1293, 390] on img "Next" at bounding box center [1305, 370] width 25 height 66
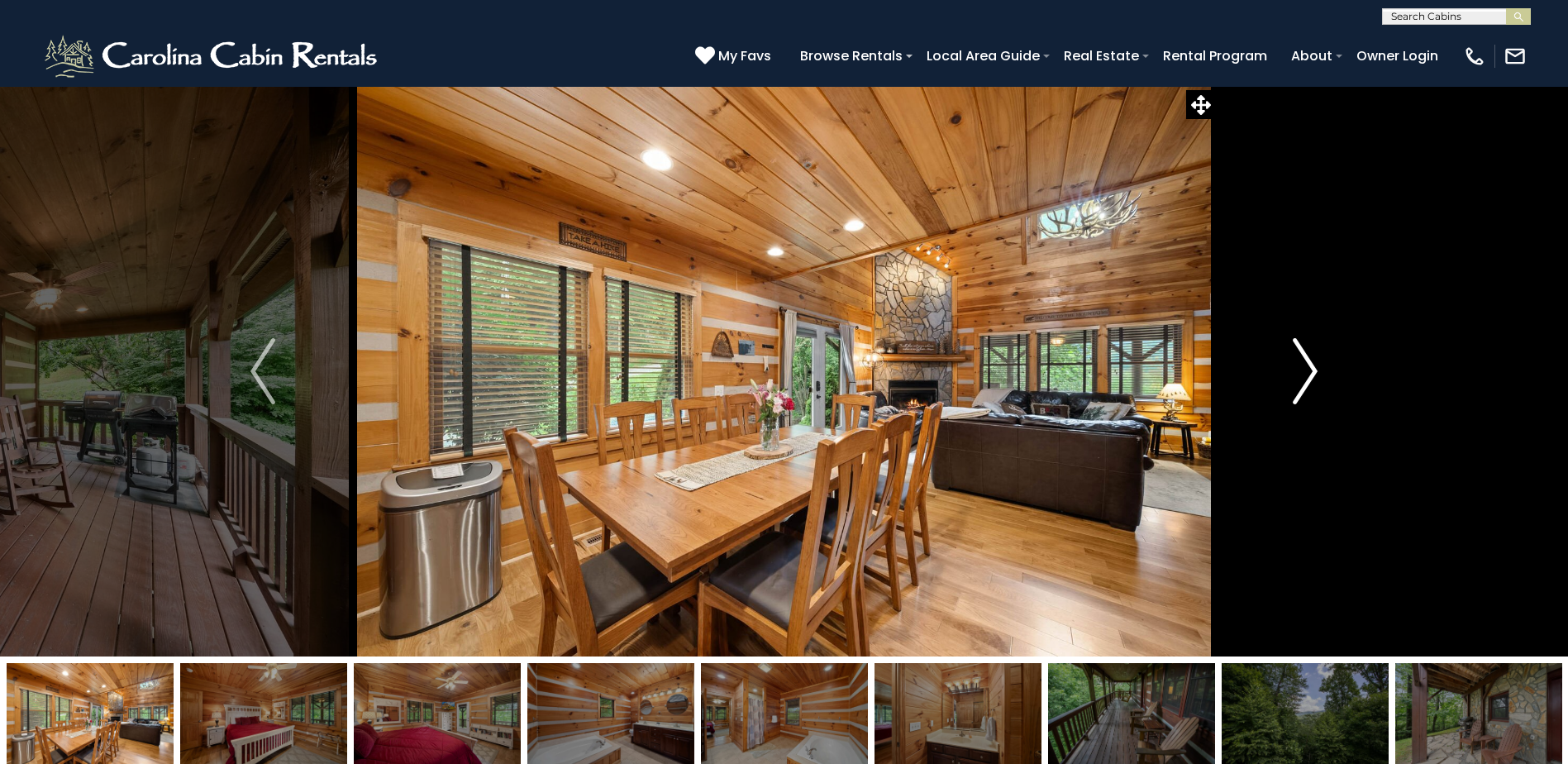
click at [1293, 390] on img "Next" at bounding box center [1305, 370] width 25 height 66
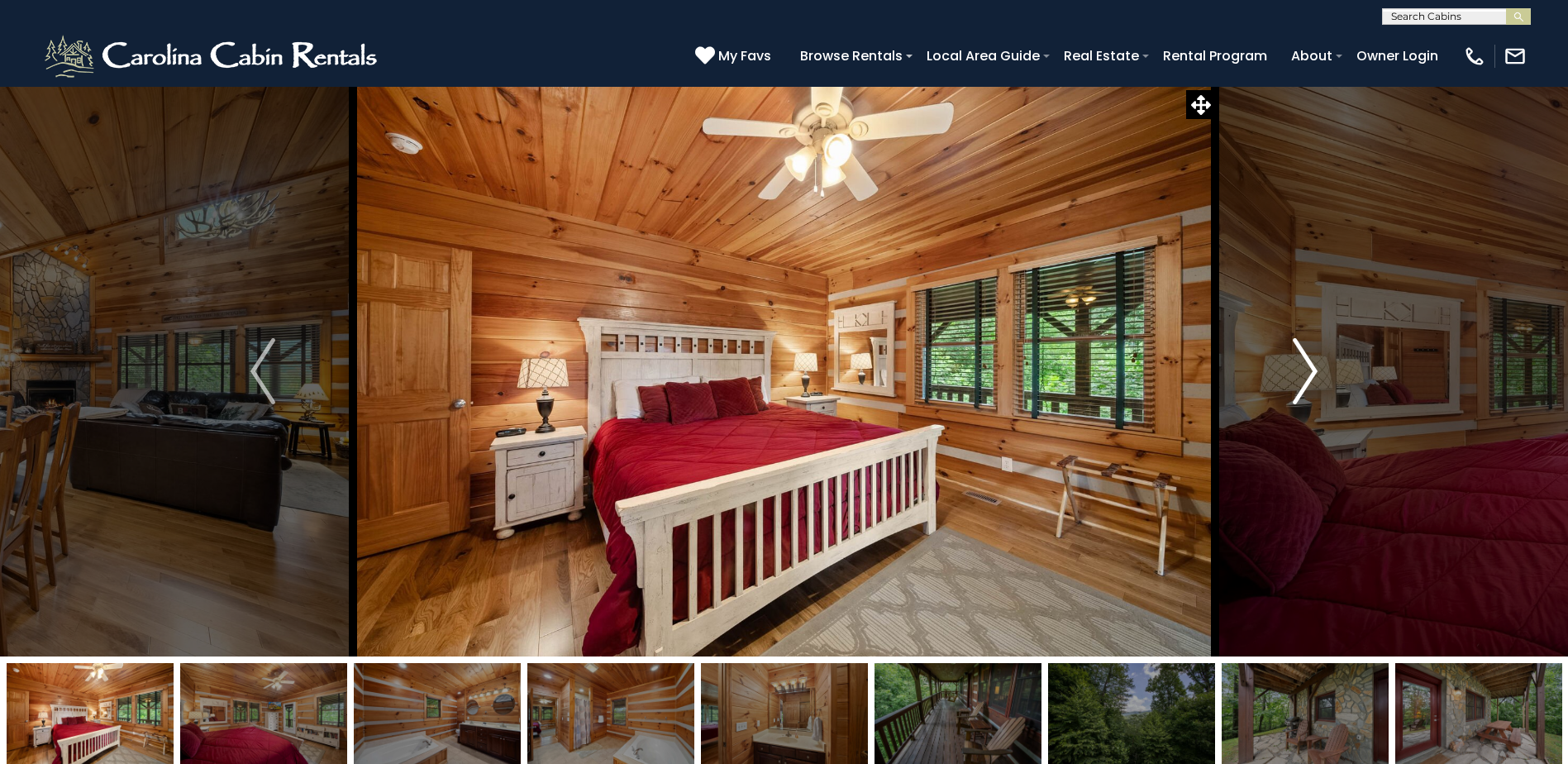
click at [1293, 390] on img "Next" at bounding box center [1305, 370] width 25 height 66
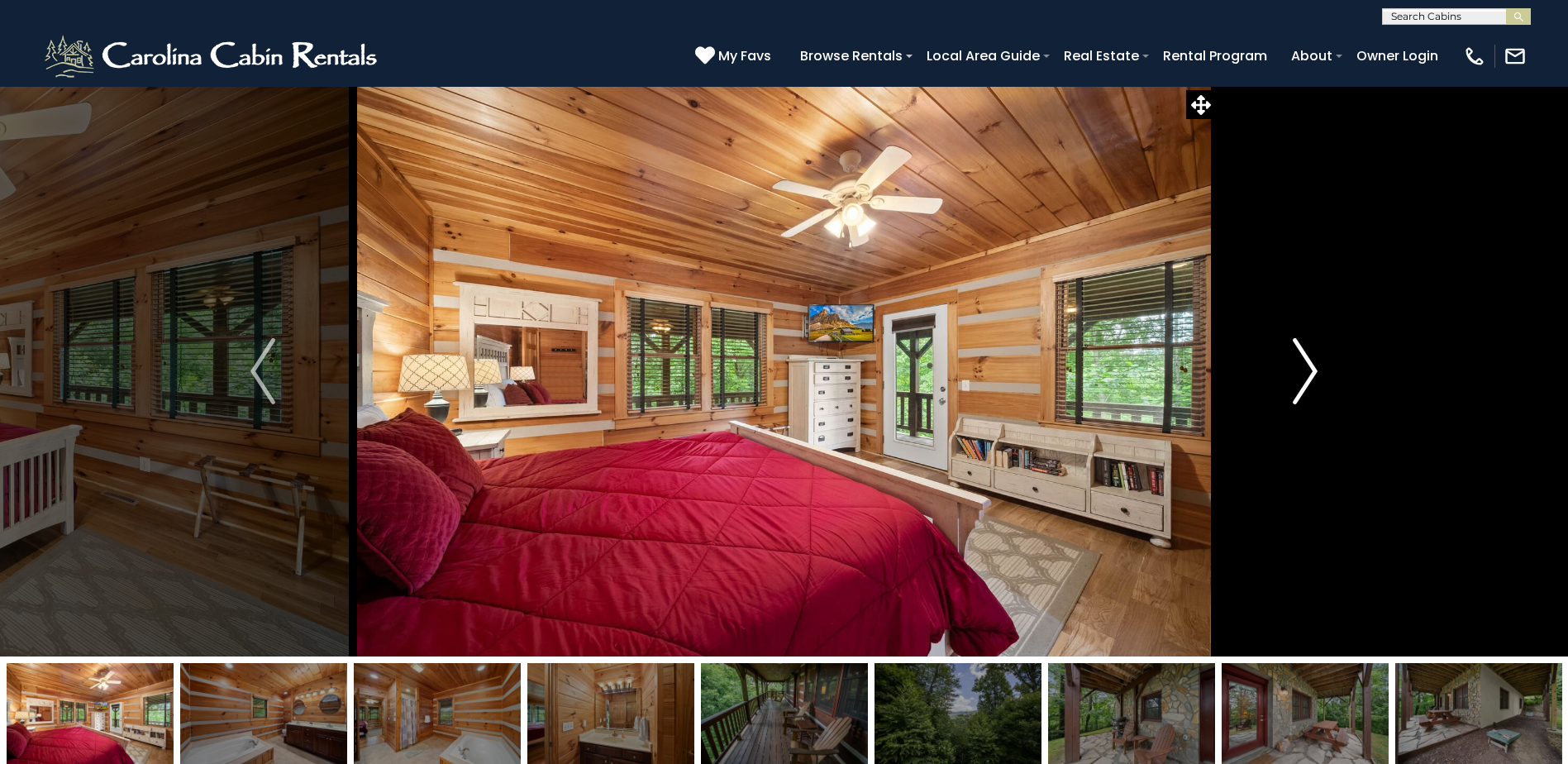
click at [1293, 390] on img "Next" at bounding box center [1305, 370] width 25 height 66
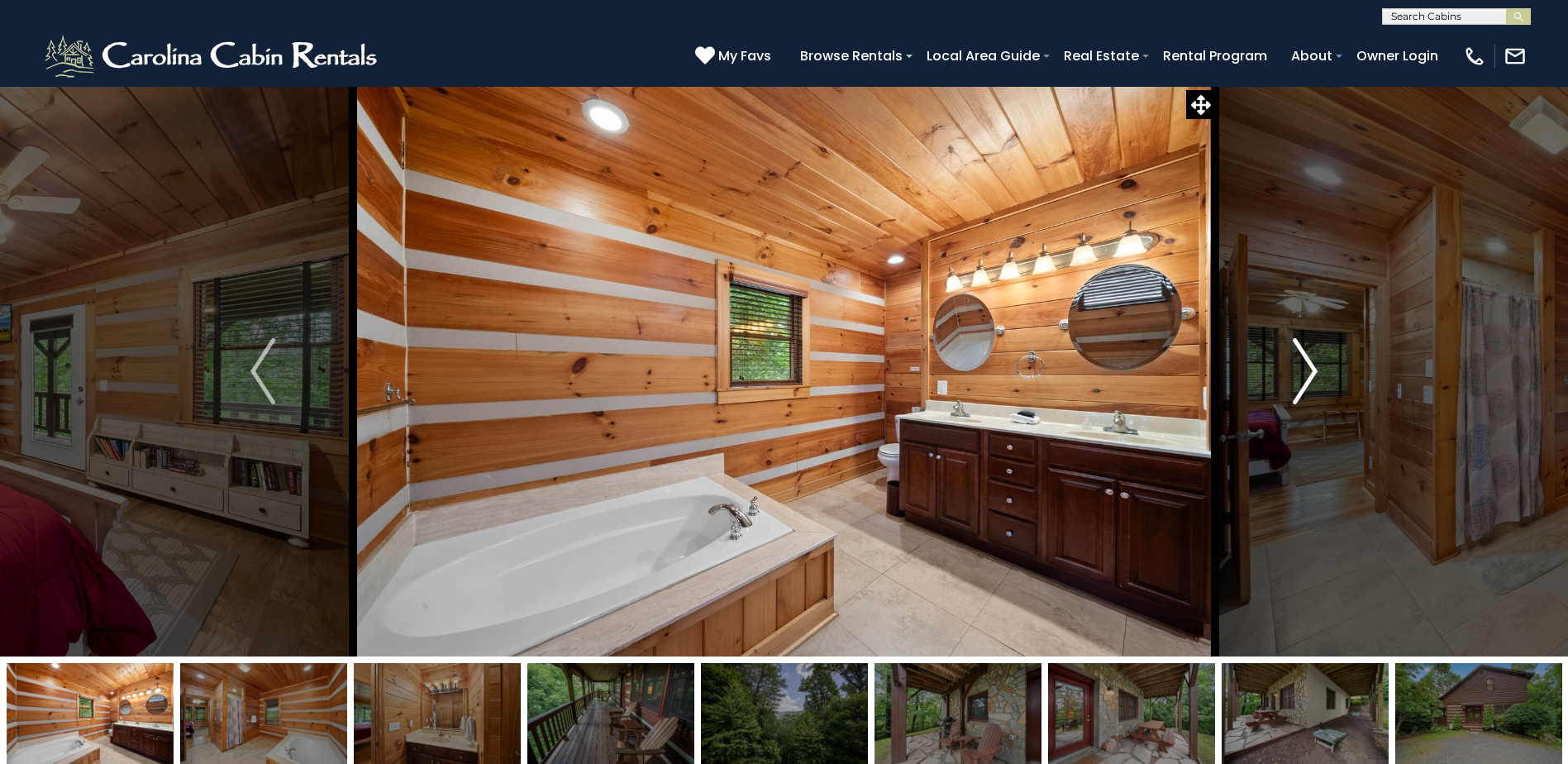
click at [1293, 390] on img "Next" at bounding box center [1305, 370] width 25 height 66
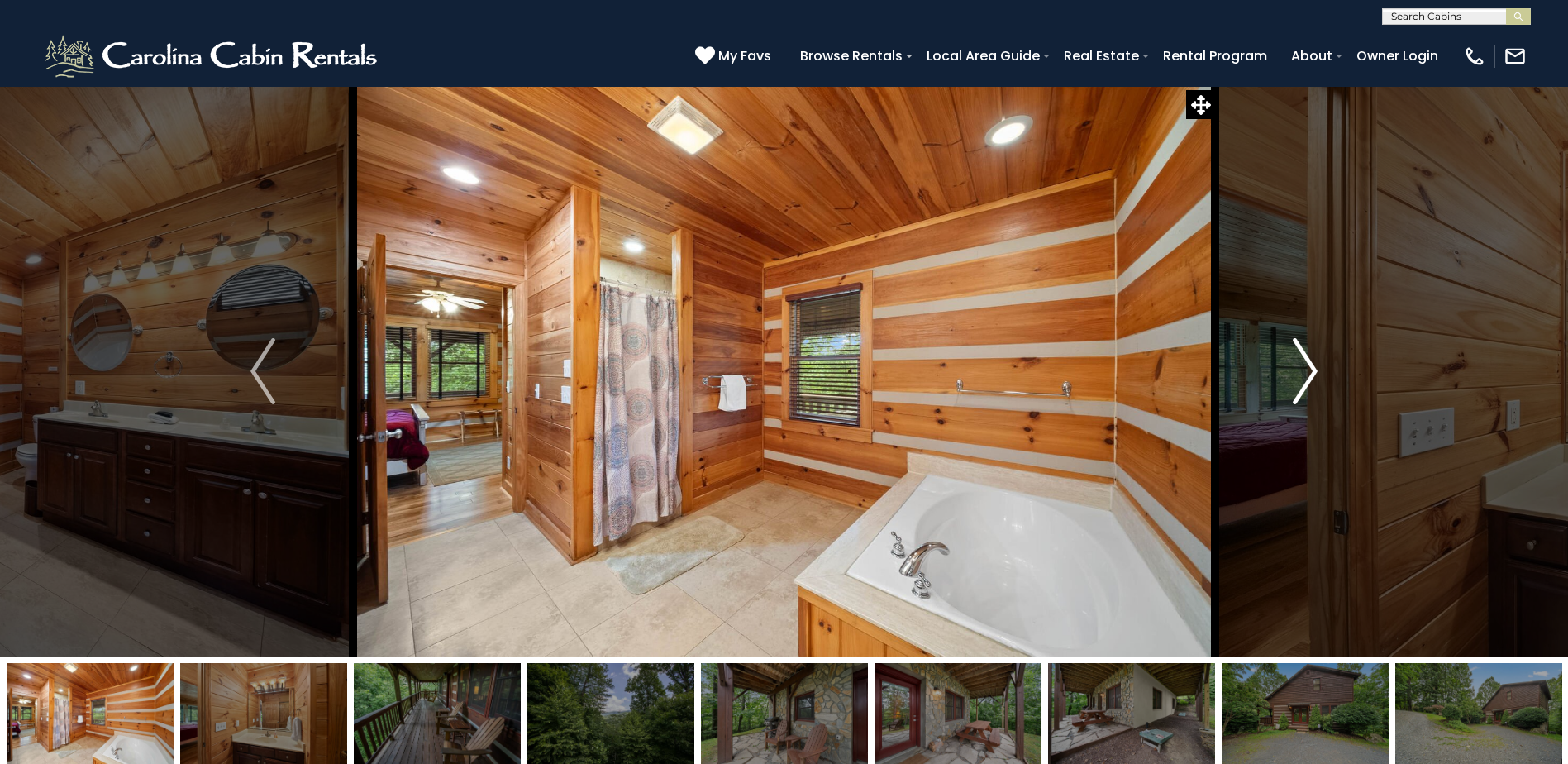
click at [1293, 390] on img "Next" at bounding box center [1305, 370] width 25 height 66
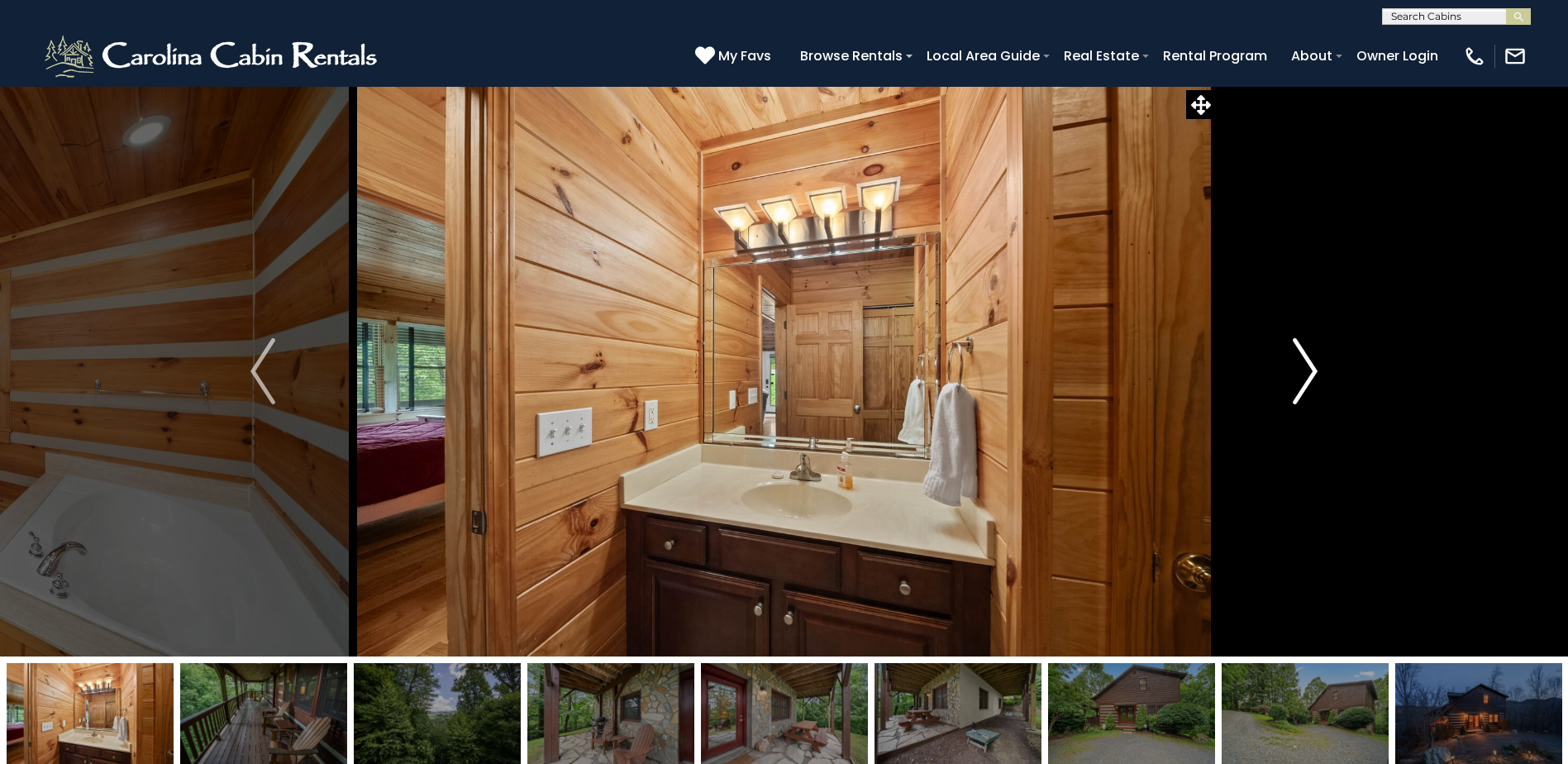
click at [1293, 390] on img "Next" at bounding box center [1305, 370] width 25 height 66
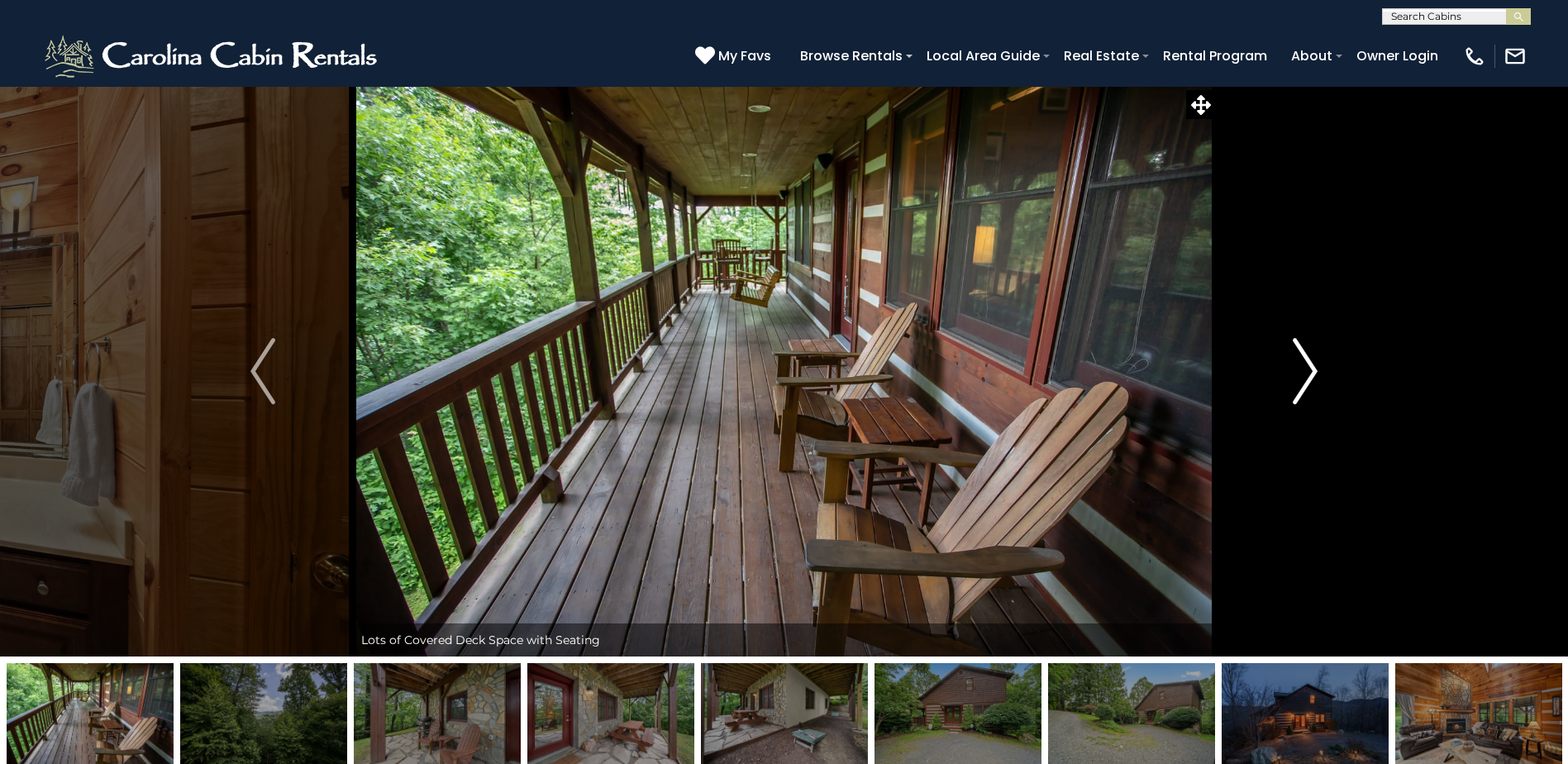
click at [1293, 390] on img "Next" at bounding box center [1305, 370] width 25 height 66
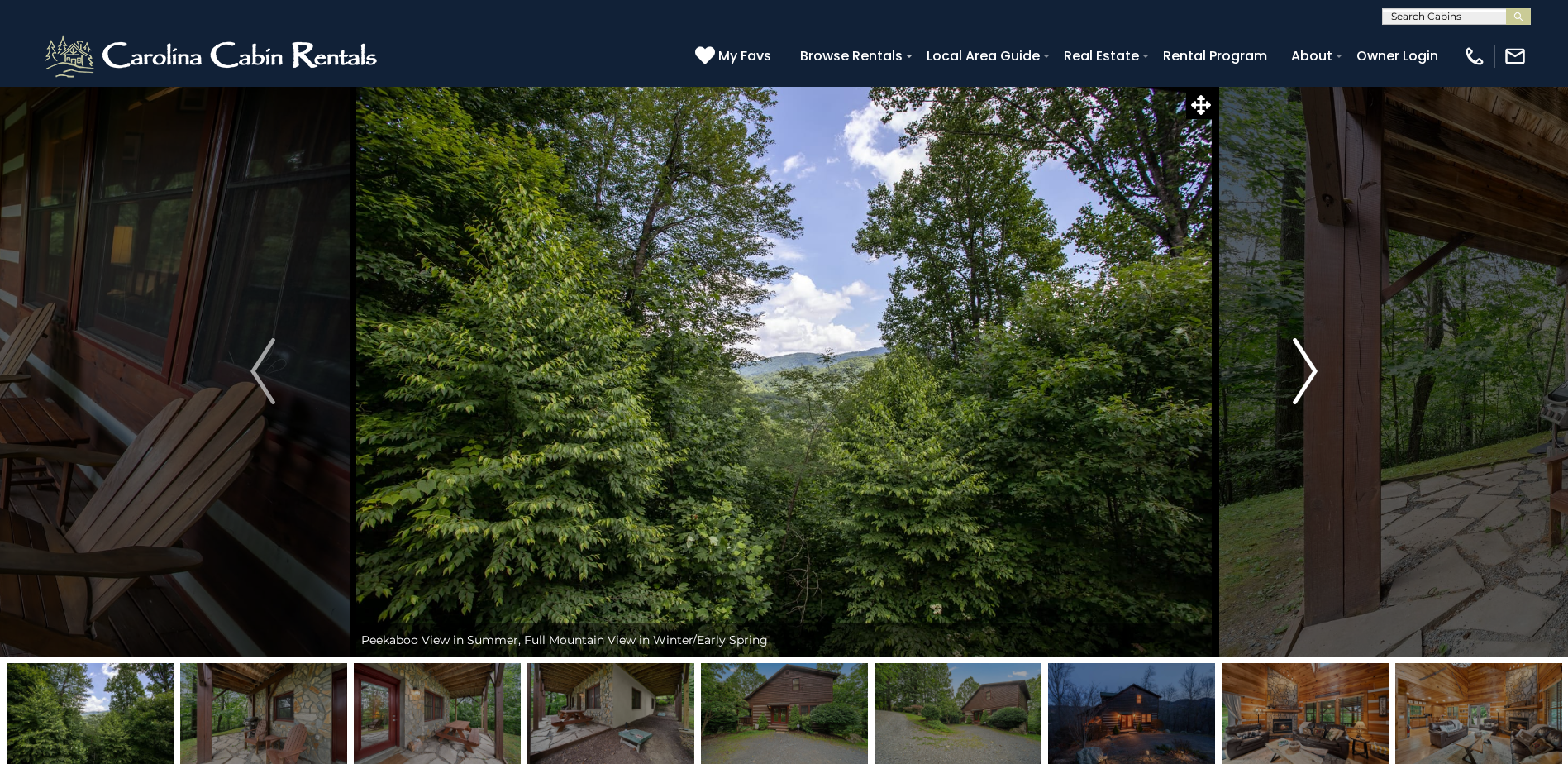
click at [1293, 390] on img "Next" at bounding box center [1305, 370] width 25 height 66
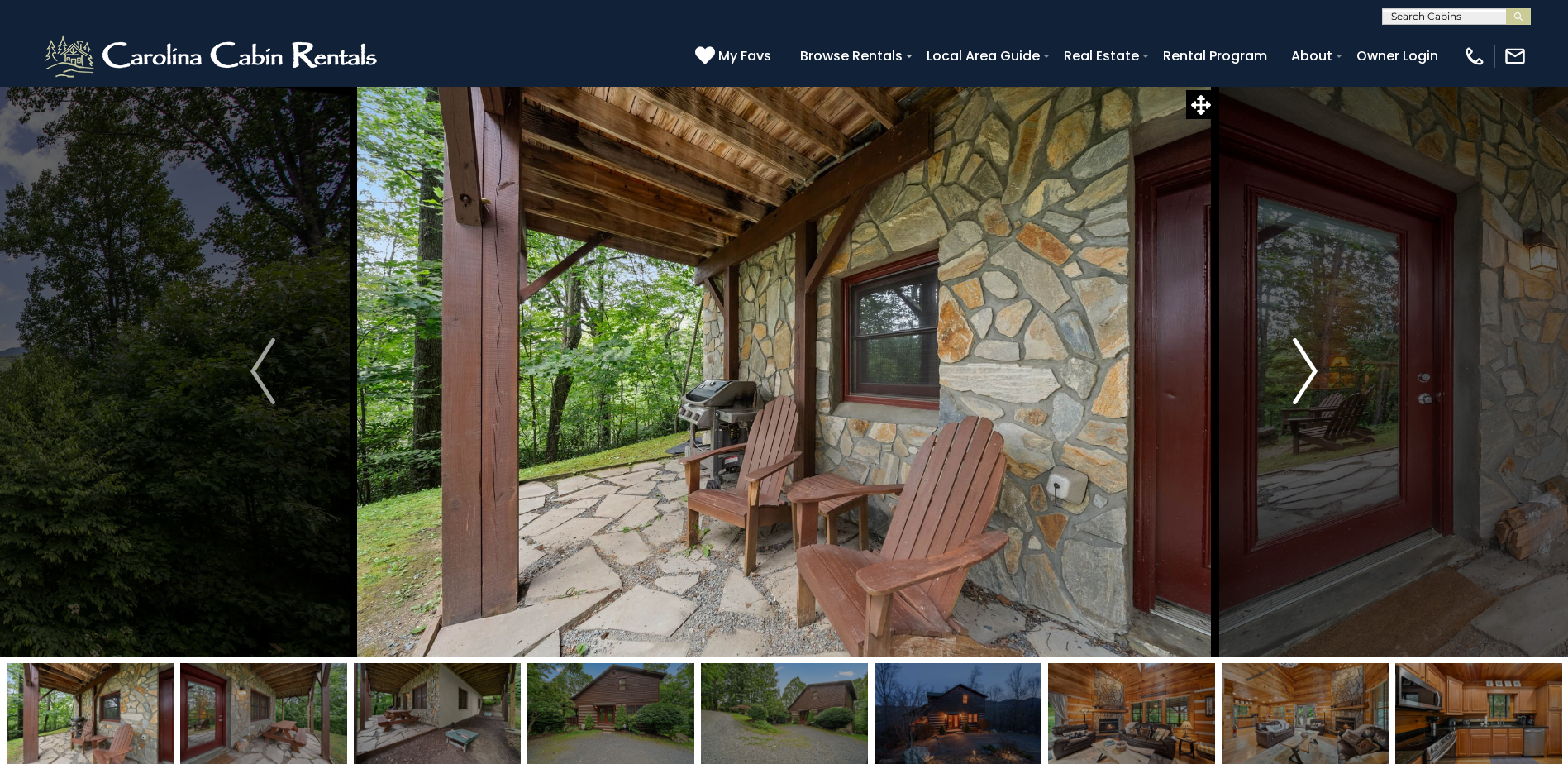
click at [1293, 390] on img "Next" at bounding box center [1305, 370] width 25 height 66
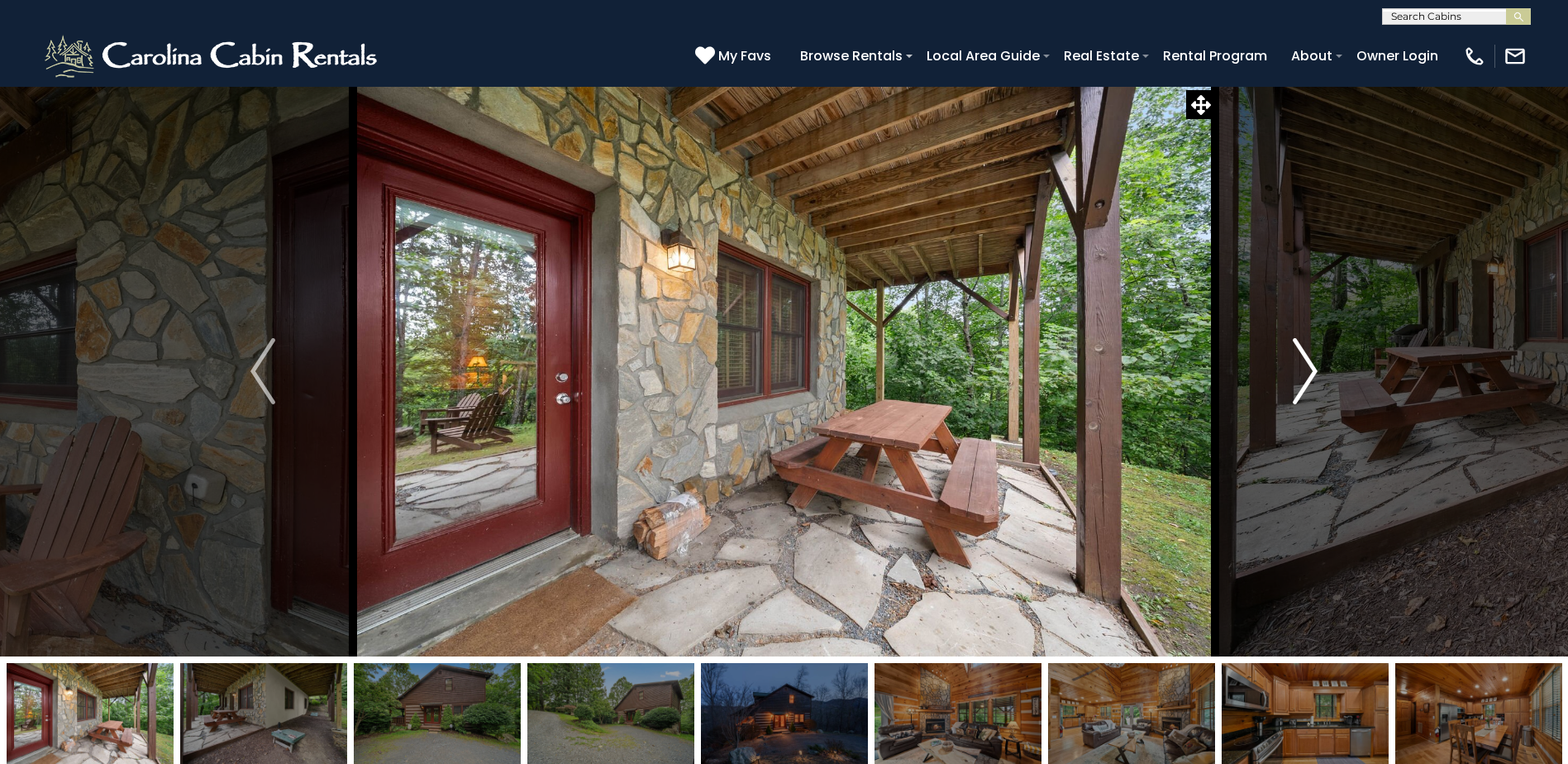
click at [1293, 390] on img "Next" at bounding box center [1305, 370] width 25 height 66
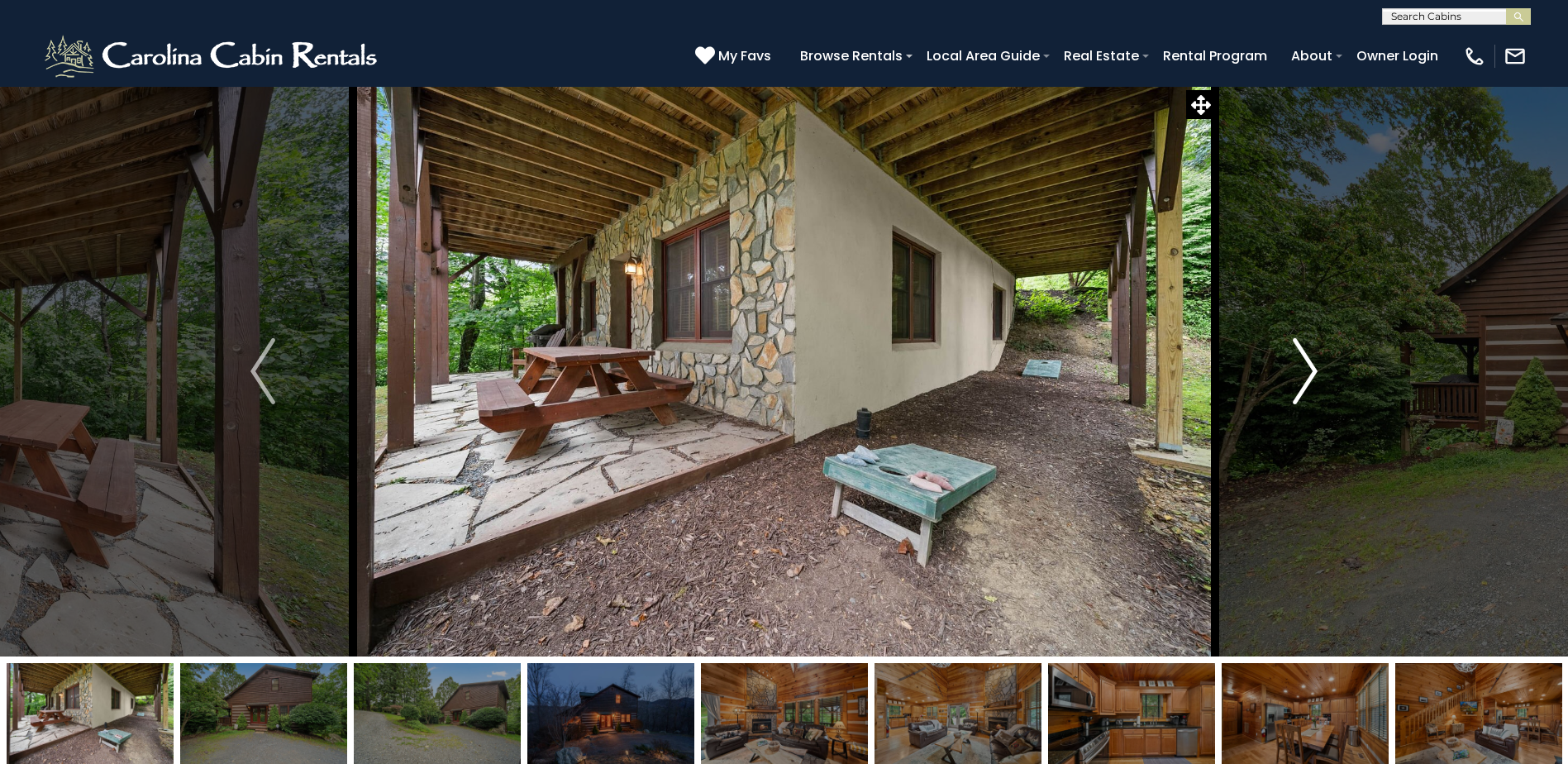
click at [1293, 390] on img "Next" at bounding box center [1305, 370] width 25 height 66
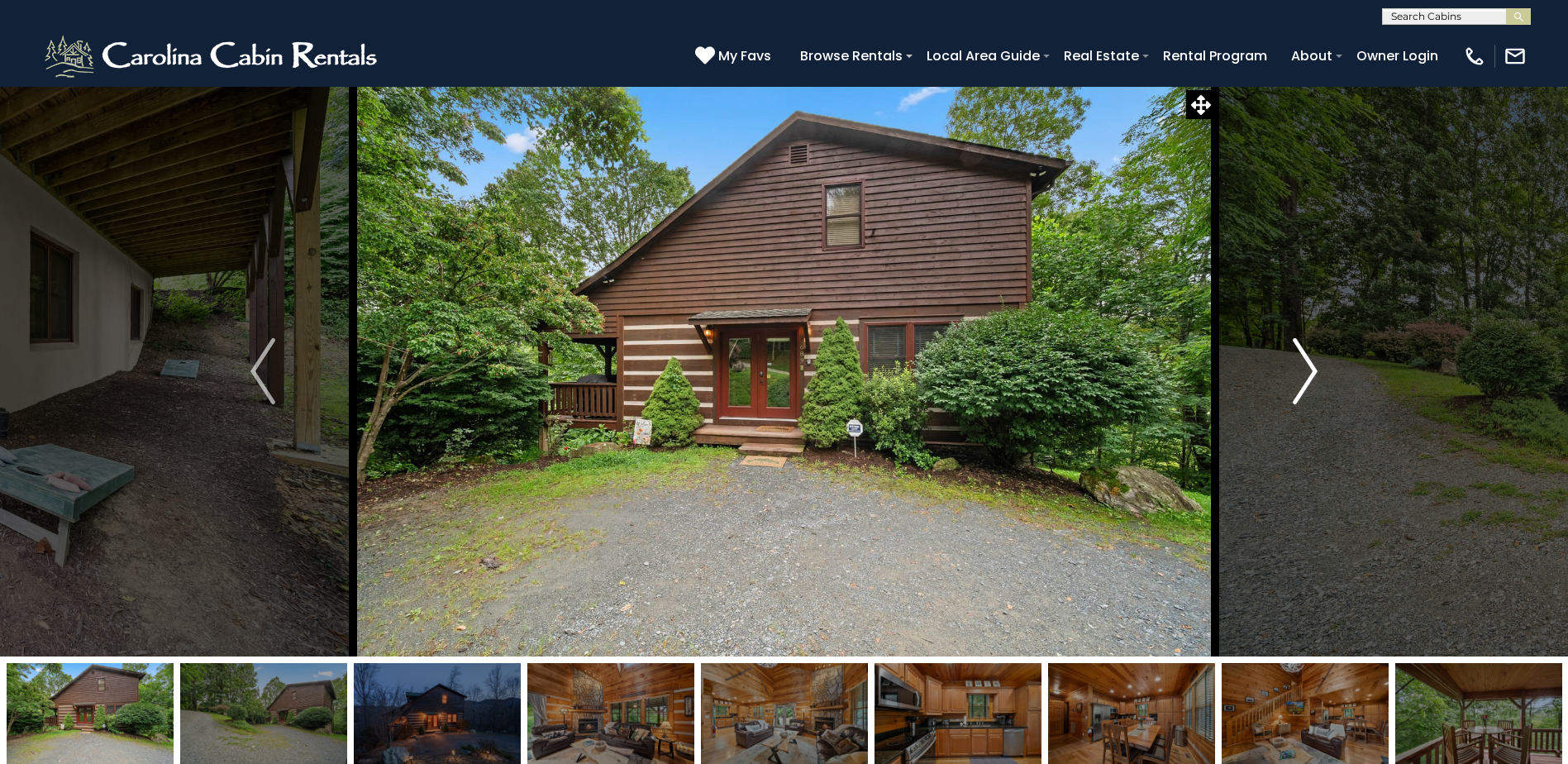
click at [1236, 377] on button "Next" at bounding box center [1305, 371] width 180 height 570
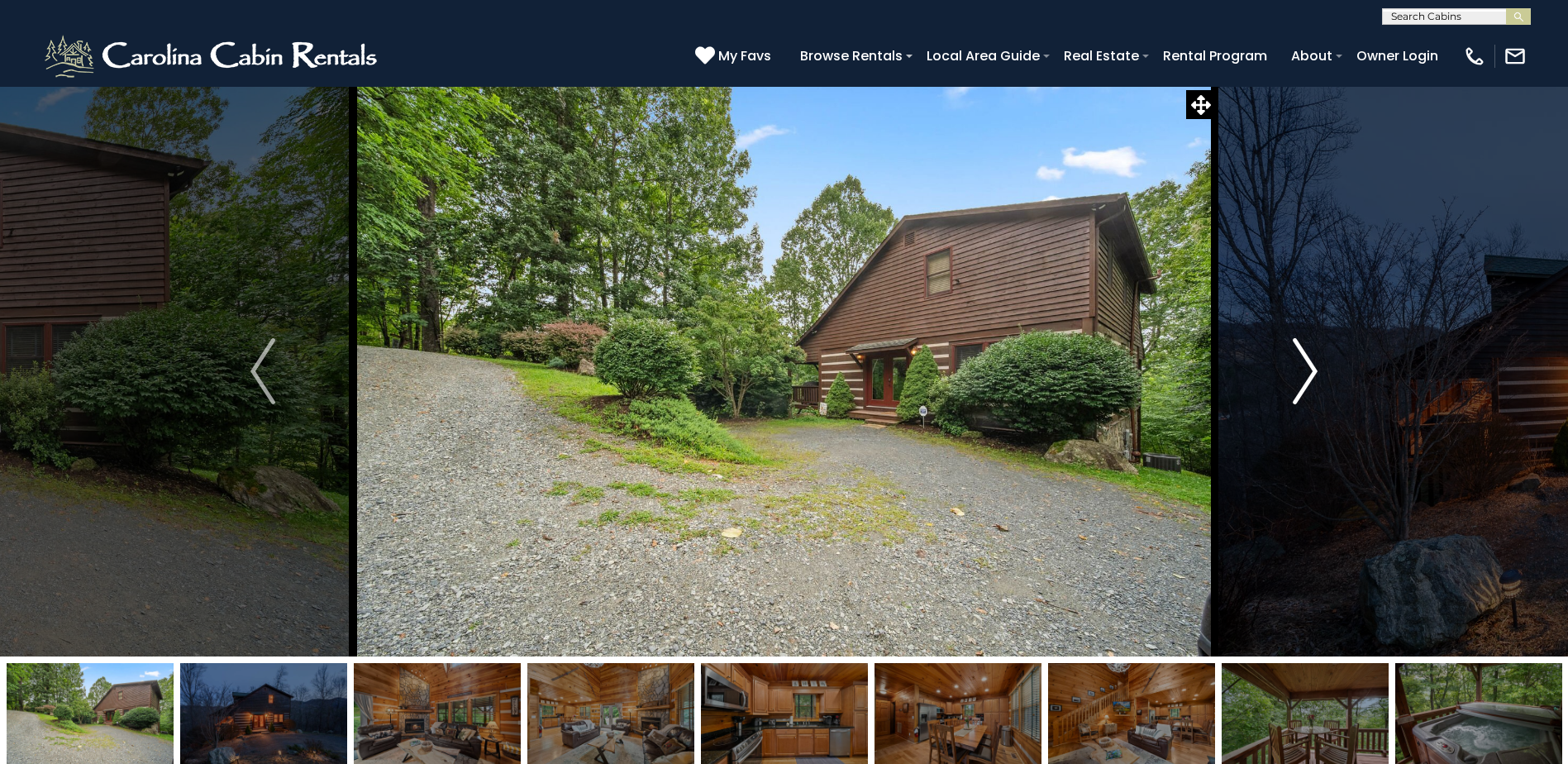
click at [1236, 377] on button "Next" at bounding box center [1305, 371] width 180 height 570
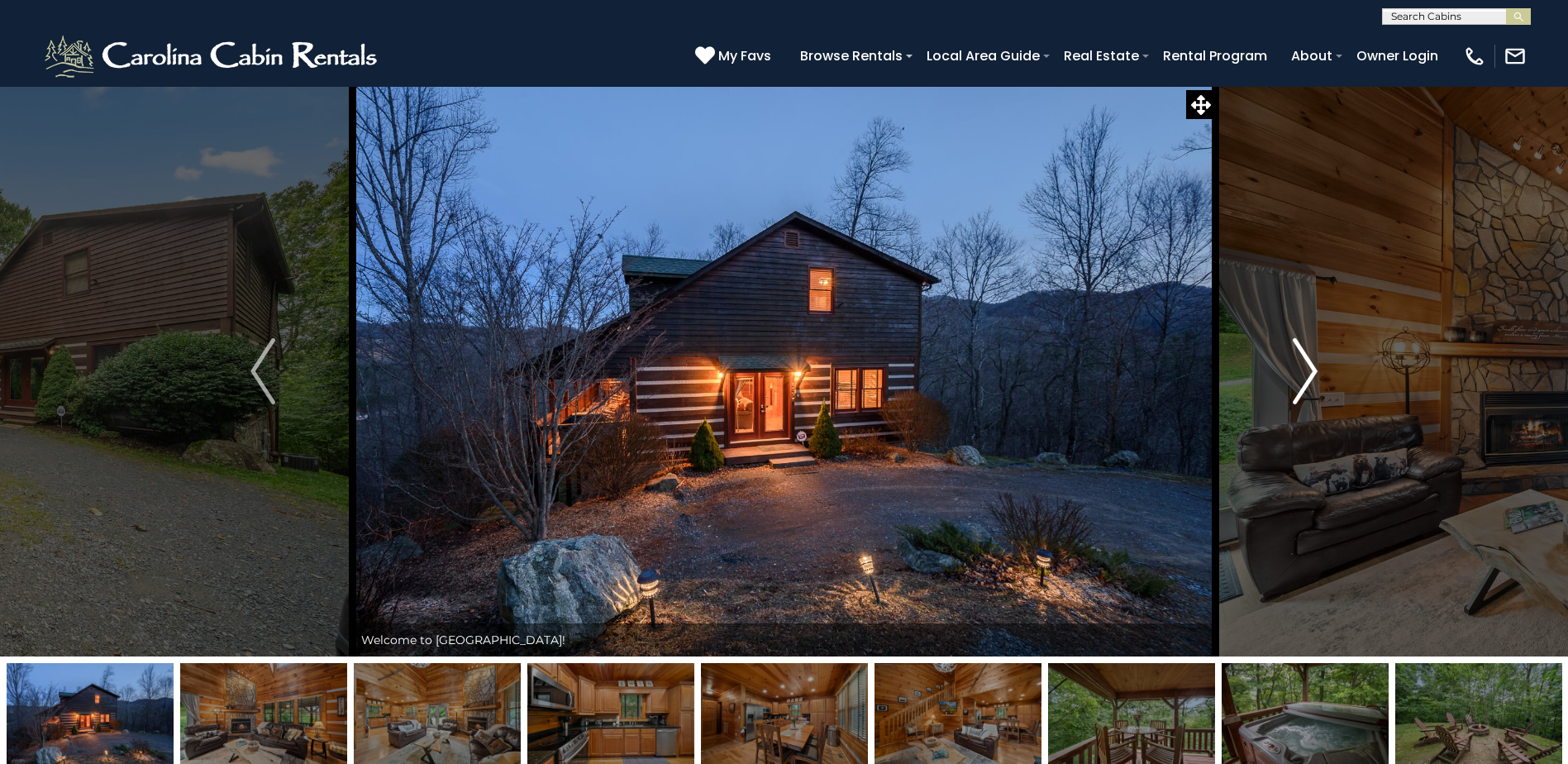
click at [1236, 374] on button "Next" at bounding box center [1305, 371] width 180 height 570
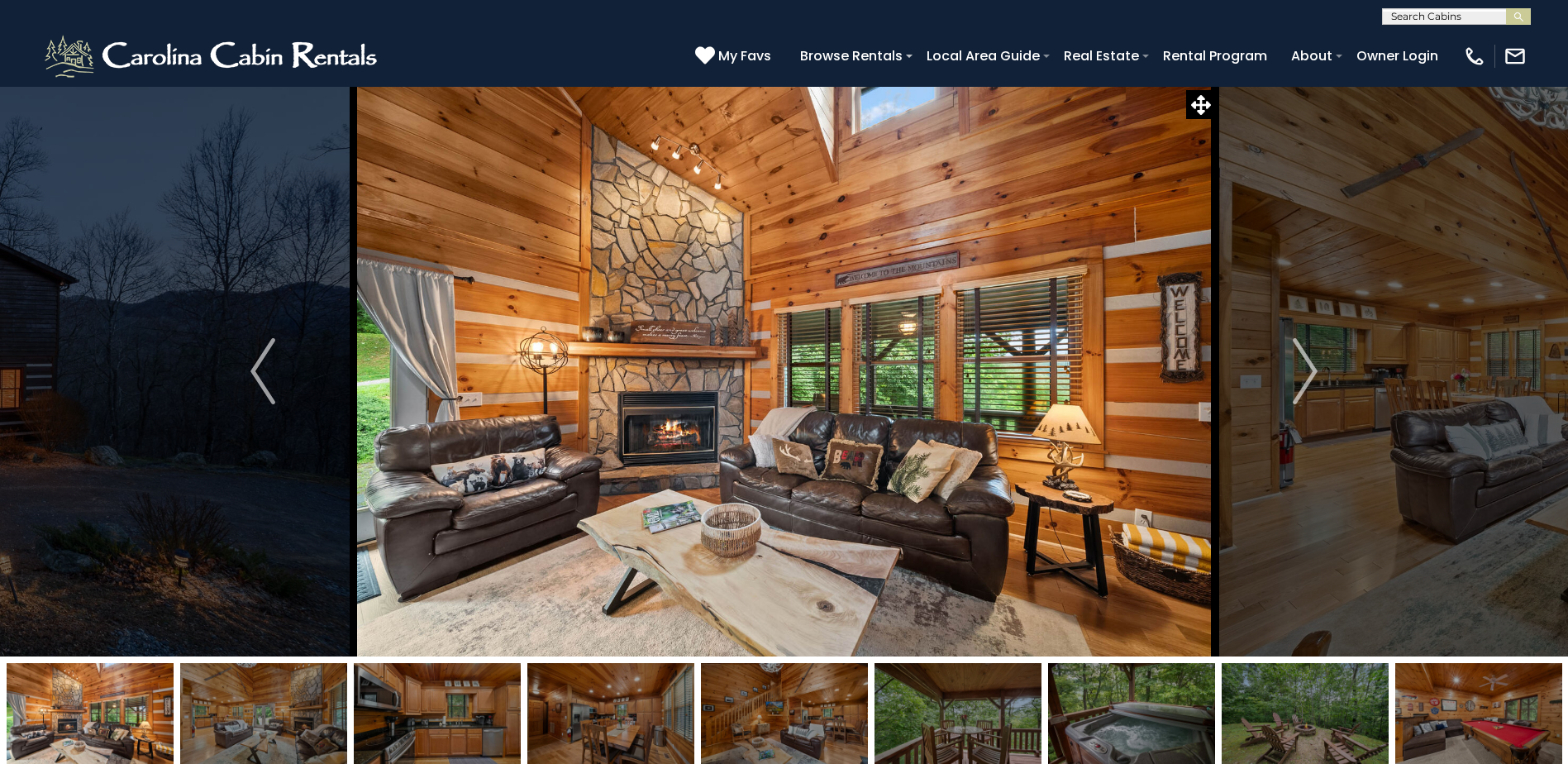
click at [1420, 725] on img at bounding box center [1479, 715] width 167 height 104
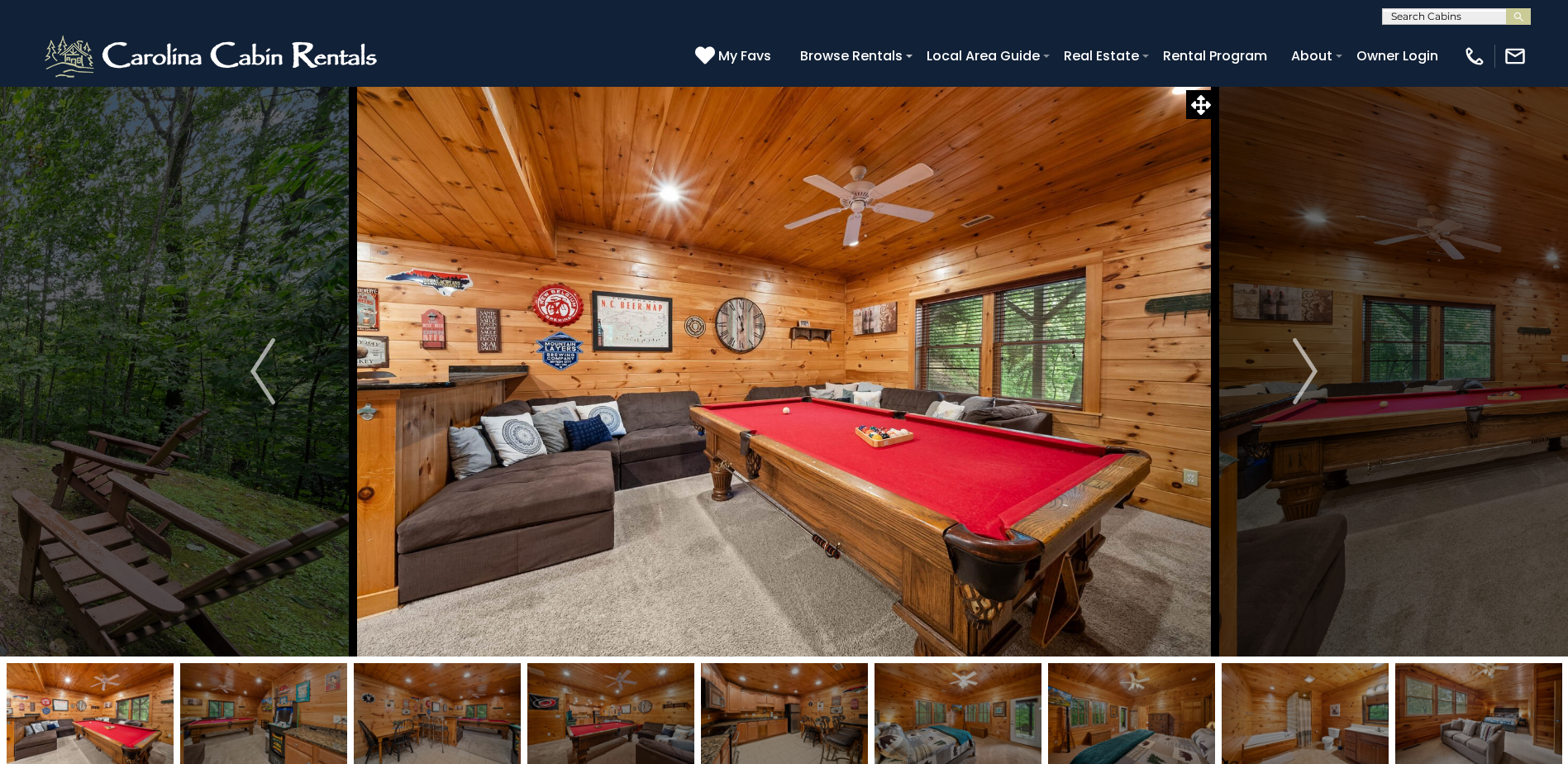
click at [1420, 725] on img at bounding box center [1479, 715] width 167 height 104
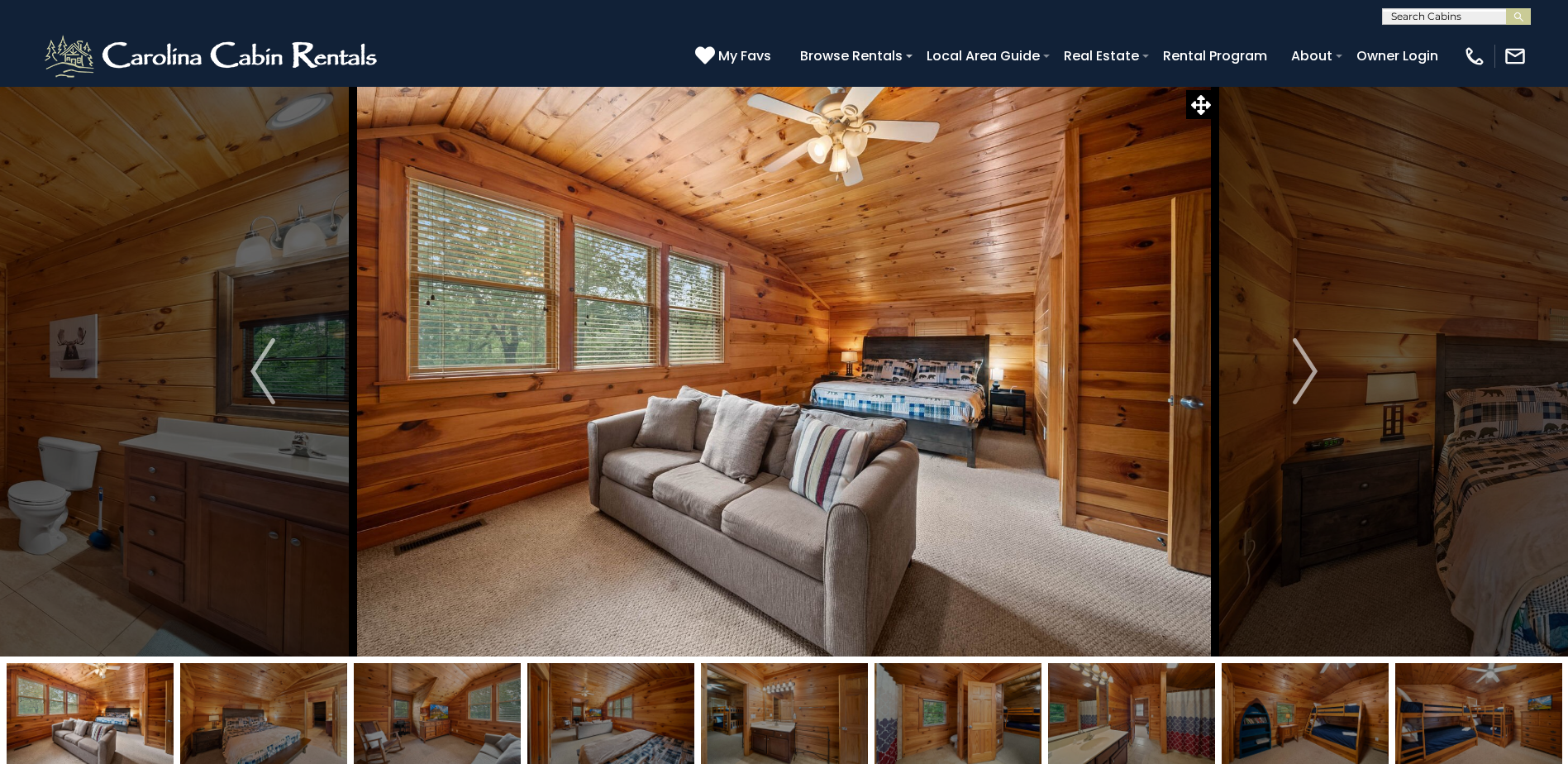
click at [1366, 732] on img at bounding box center [1305, 715] width 167 height 104
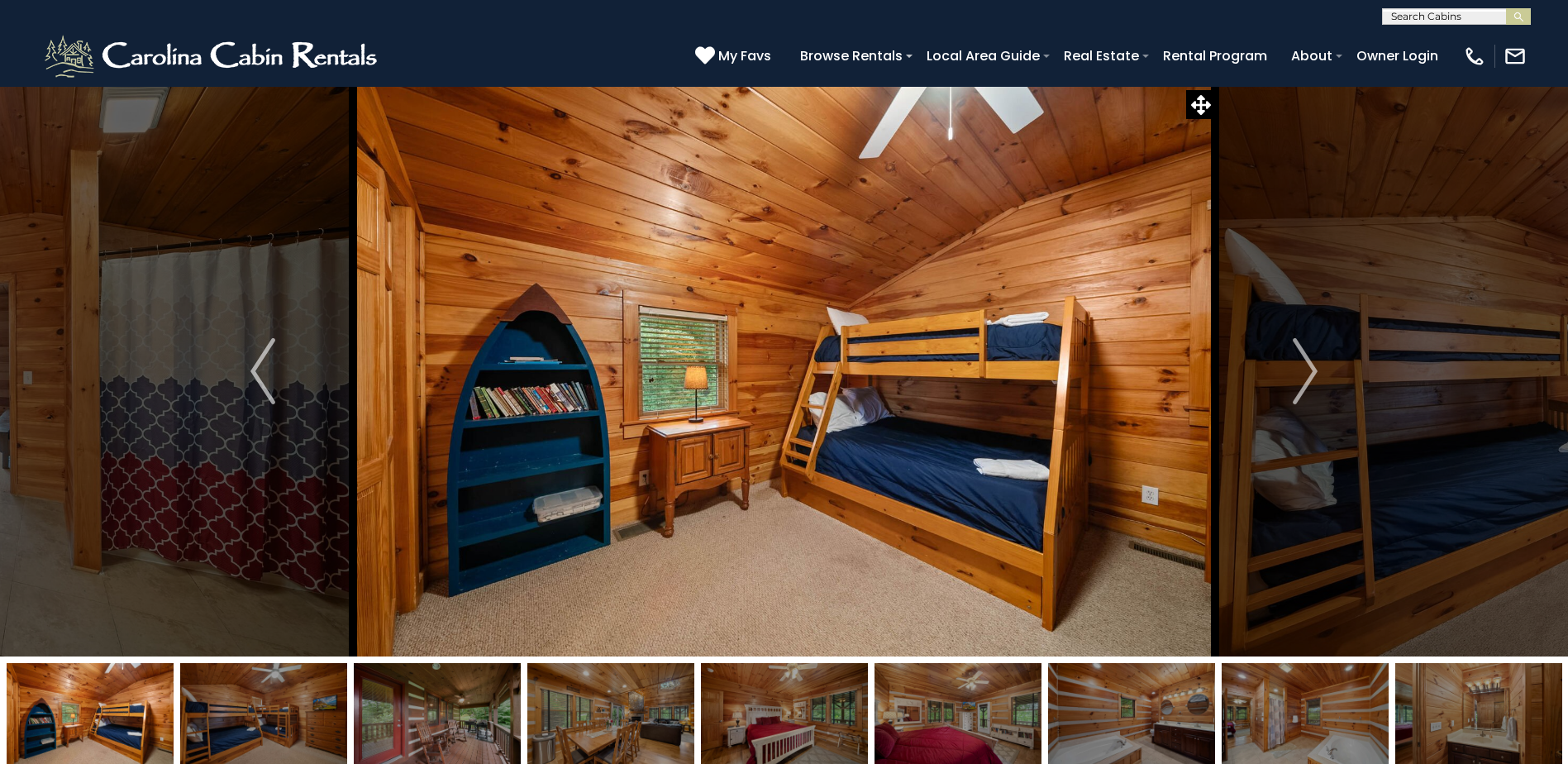
click at [271, 737] on img at bounding box center [264, 715] width 167 height 104
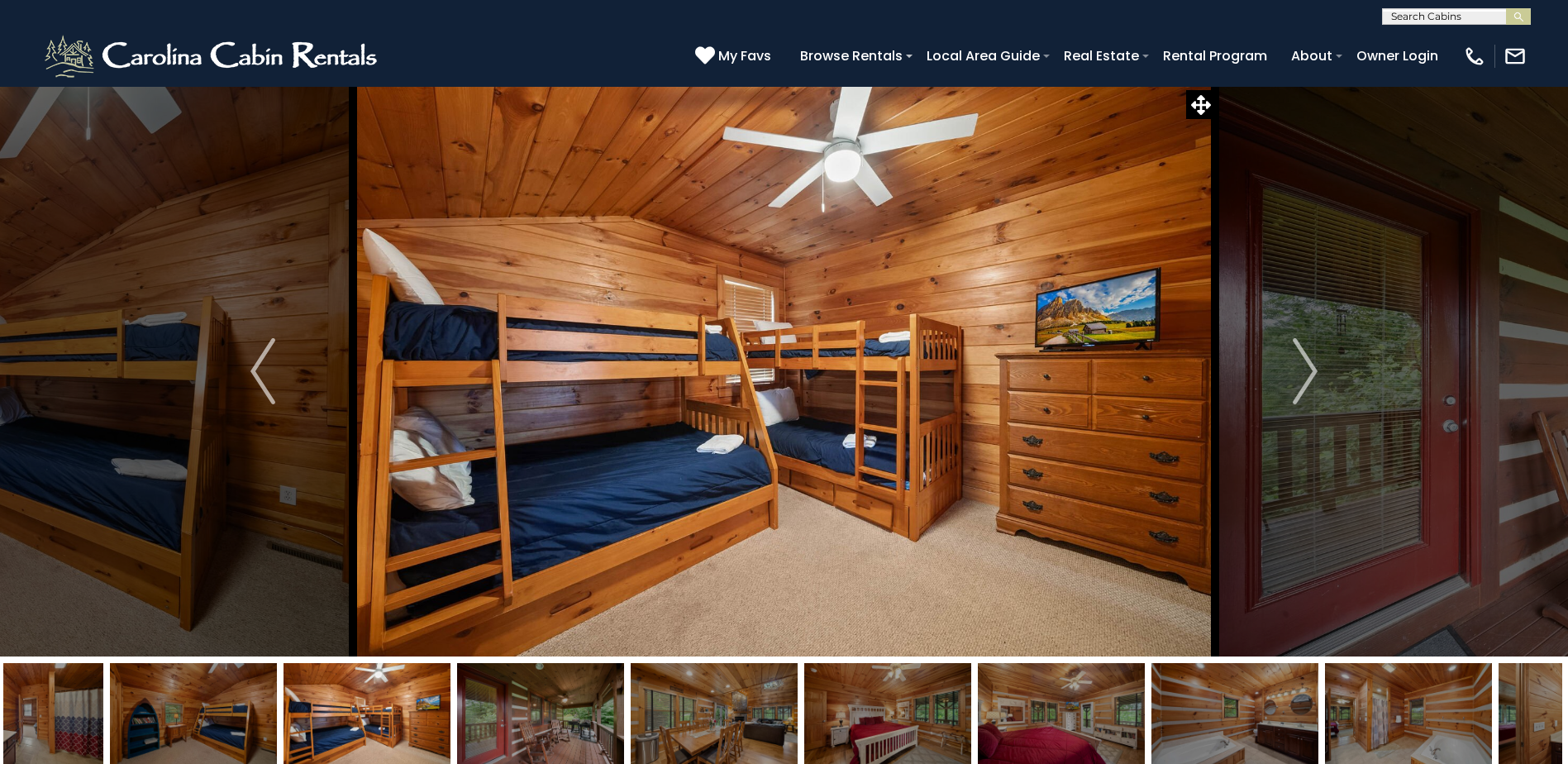
drag, startPoint x: 79, startPoint y: 711, endPoint x: 355, endPoint y: 700, distance: 276.2
click at [355, 700] on img at bounding box center [367, 715] width 167 height 104
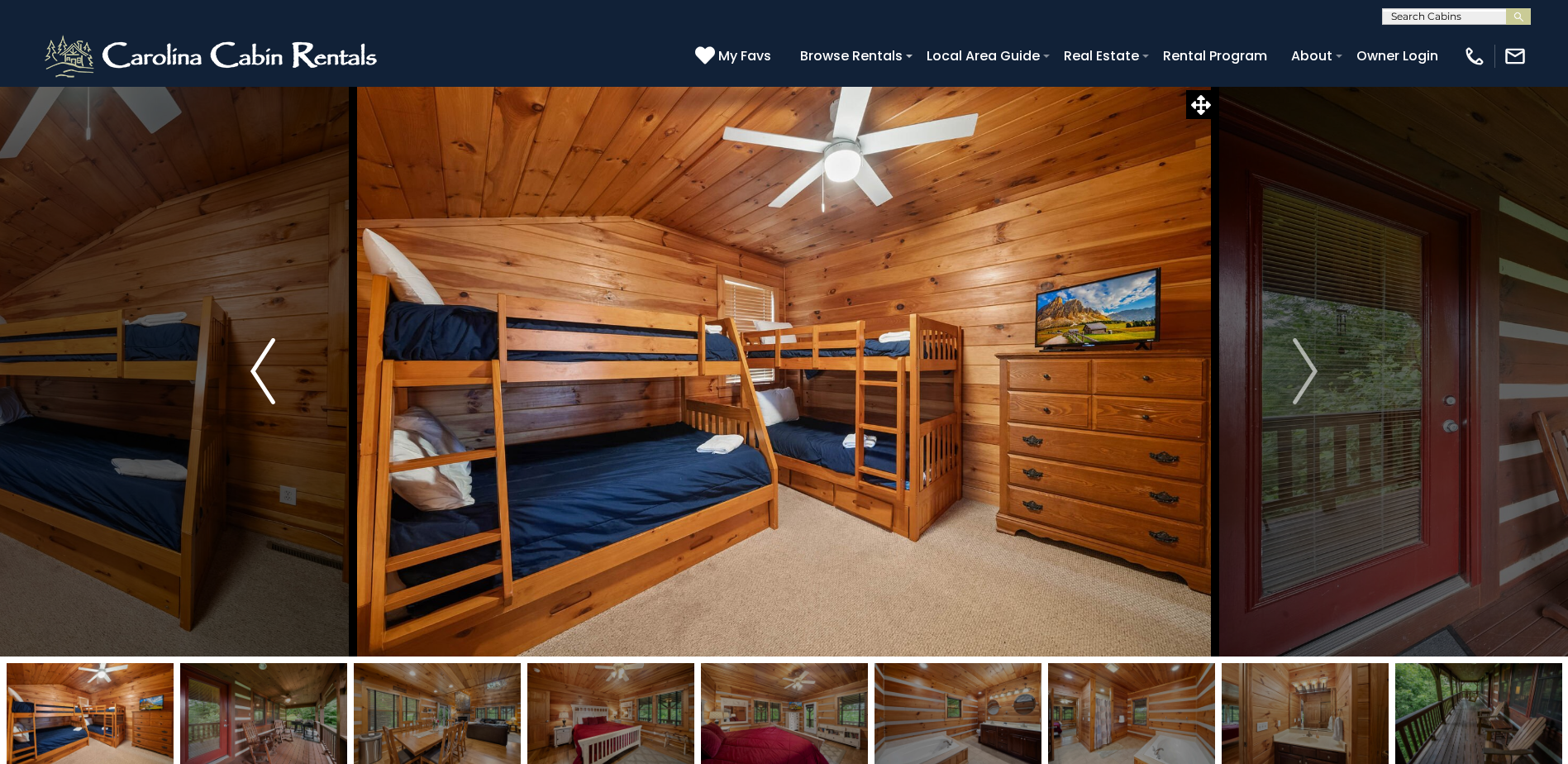
click at [271, 389] on img "Previous" at bounding box center [263, 370] width 25 height 66
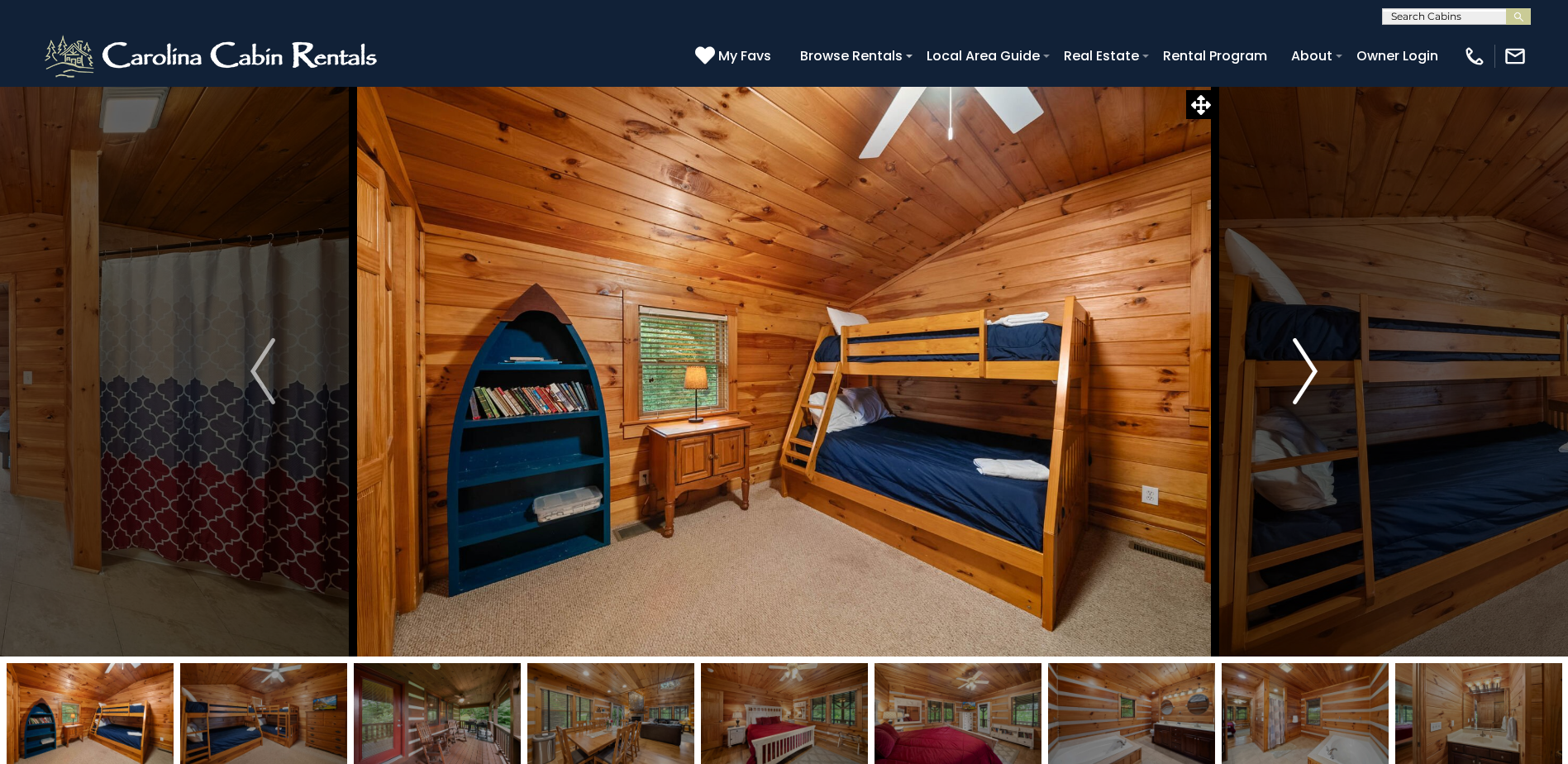
click at [1300, 360] on img "Next" at bounding box center [1305, 370] width 25 height 66
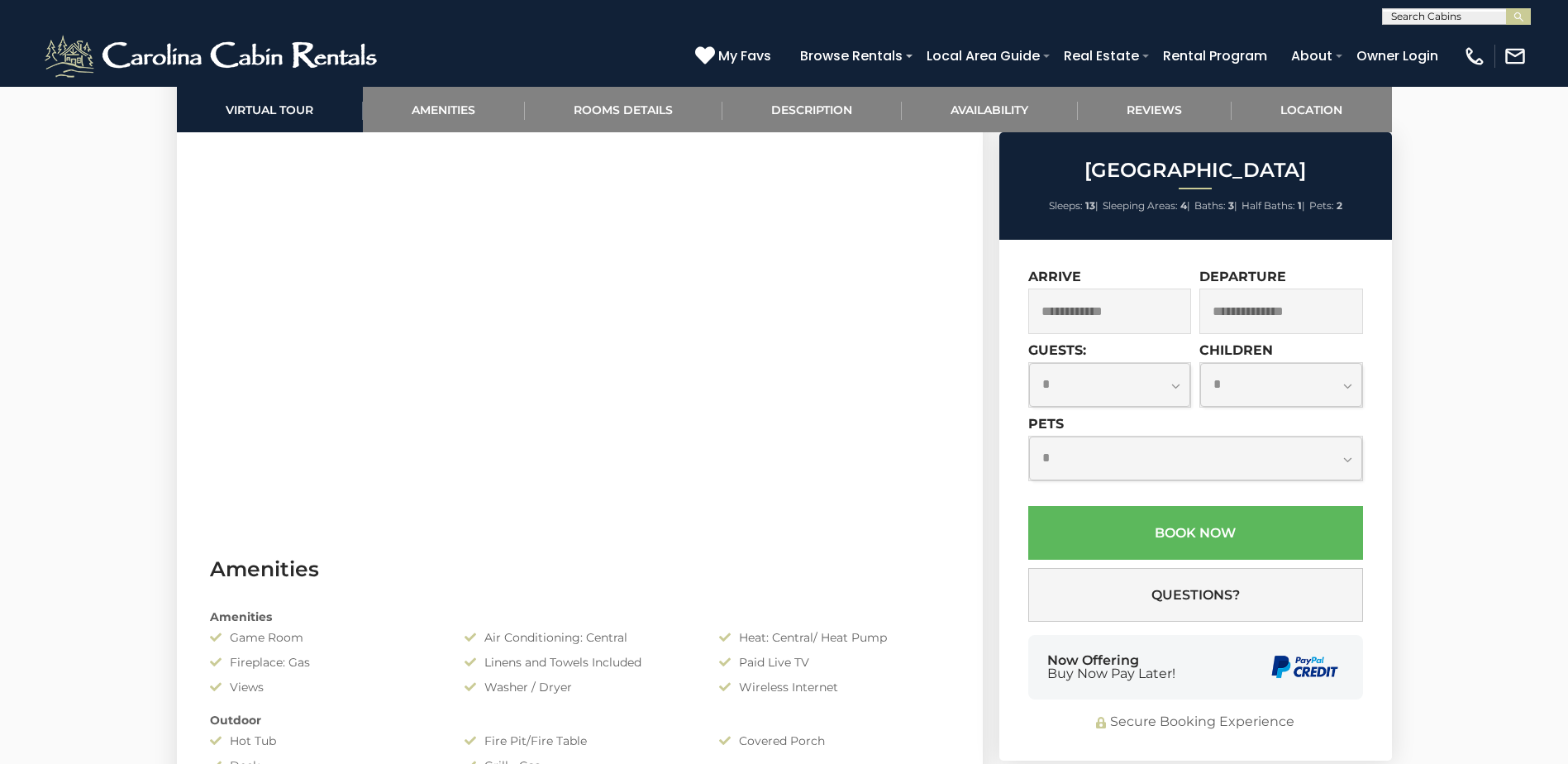
scroll to position [414, 0]
